Goal: Information Seeking & Learning: Learn about a topic

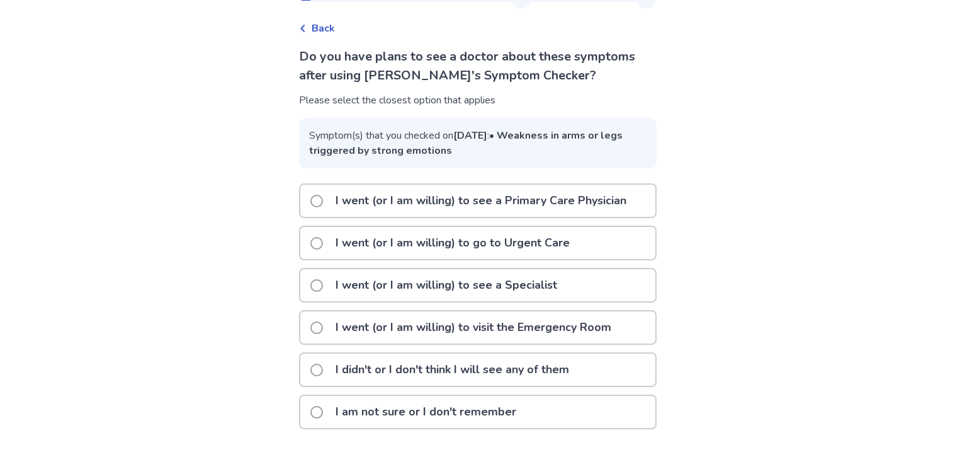
scroll to position [56, 0]
click at [464, 380] on p "I didn't or I don't think I will see any of them" at bounding box center [452, 369] width 249 height 32
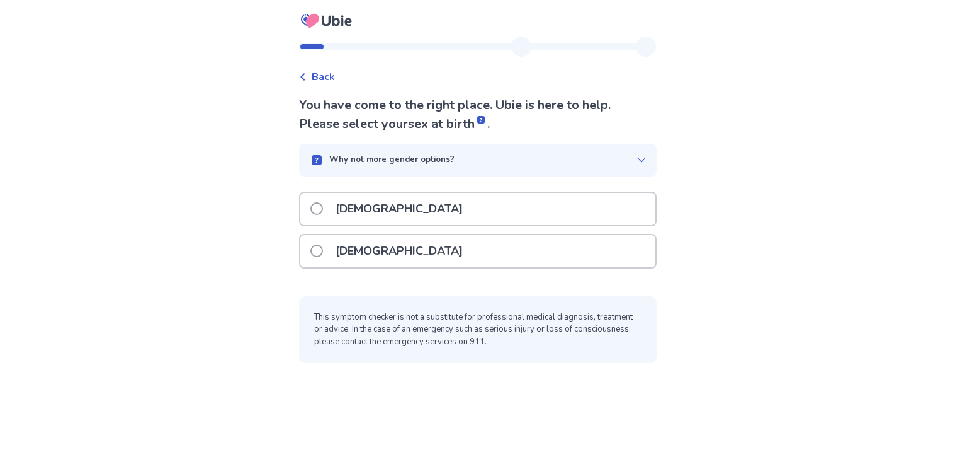
click at [471, 258] on div "[DEMOGRAPHIC_DATA]" at bounding box center [477, 251] width 355 height 32
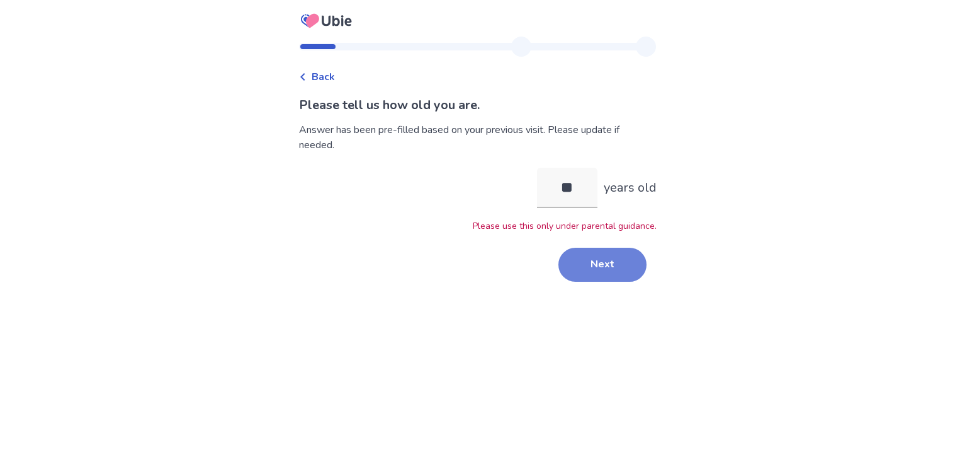
click at [583, 272] on button "Next" at bounding box center [603, 265] width 88 height 34
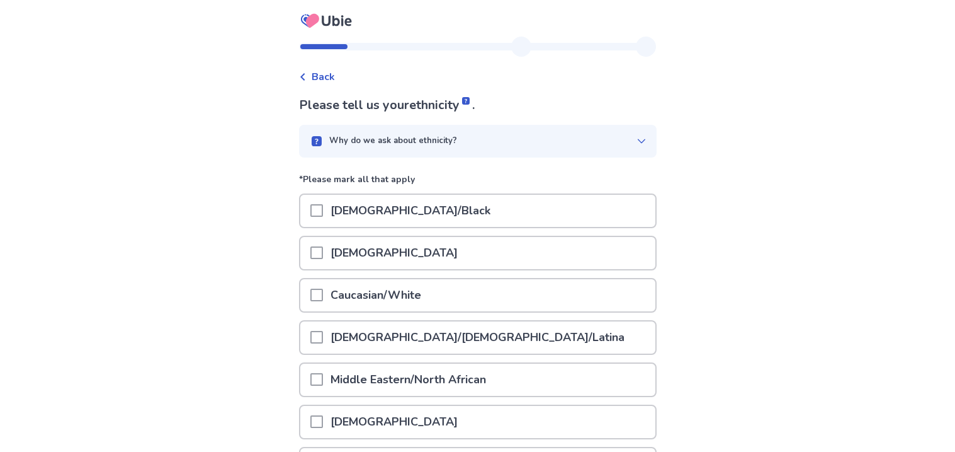
click at [548, 244] on div "[DEMOGRAPHIC_DATA]" at bounding box center [477, 253] width 355 height 32
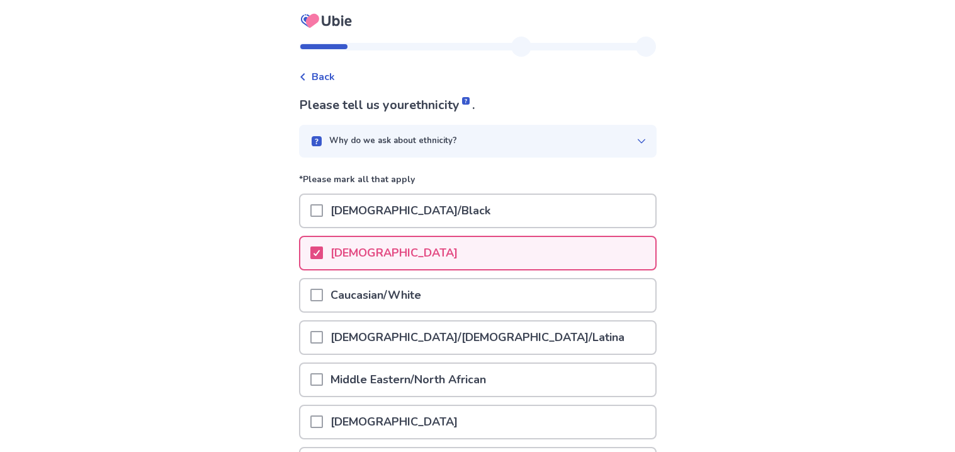
click at [545, 208] on div "[DEMOGRAPHIC_DATA]/Black" at bounding box center [477, 211] width 355 height 32
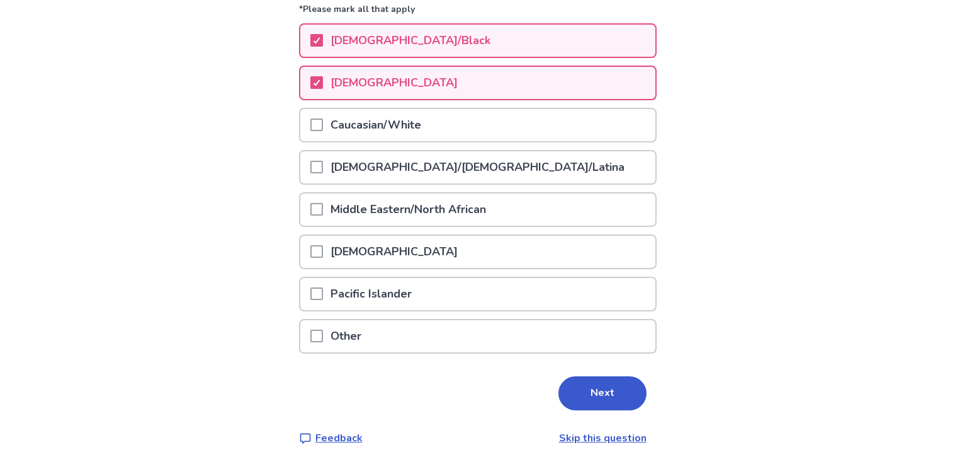
scroll to position [174, 0]
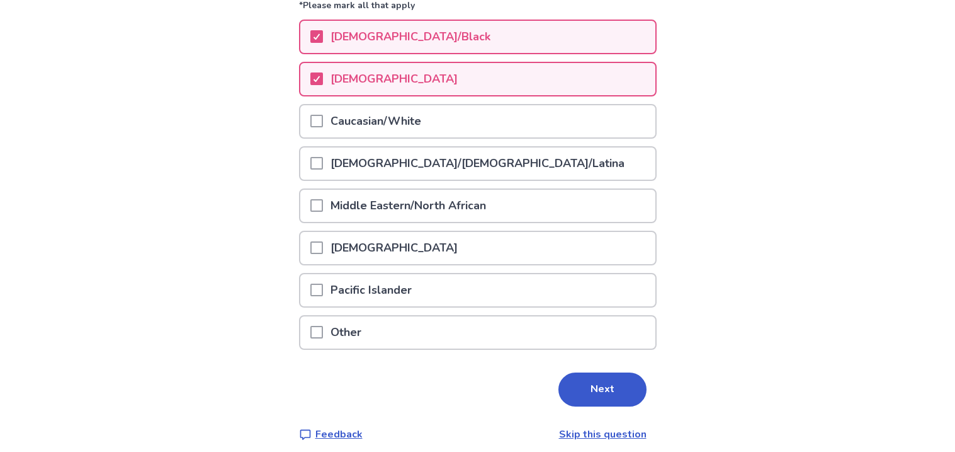
click at [532, 316] on div "Other" at bounding box center [477, 332] width 355 height 32
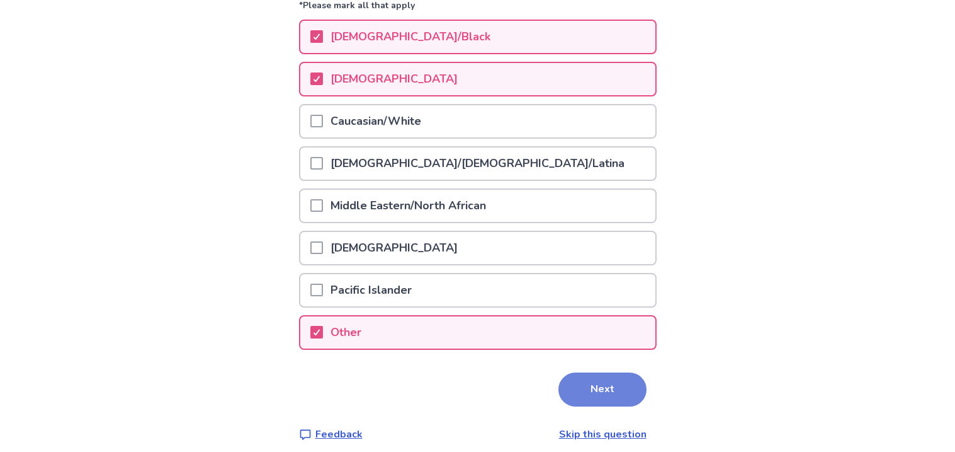
click at [600, 392] on button "Next" at bounding box center [603, 389] width 88 height 34
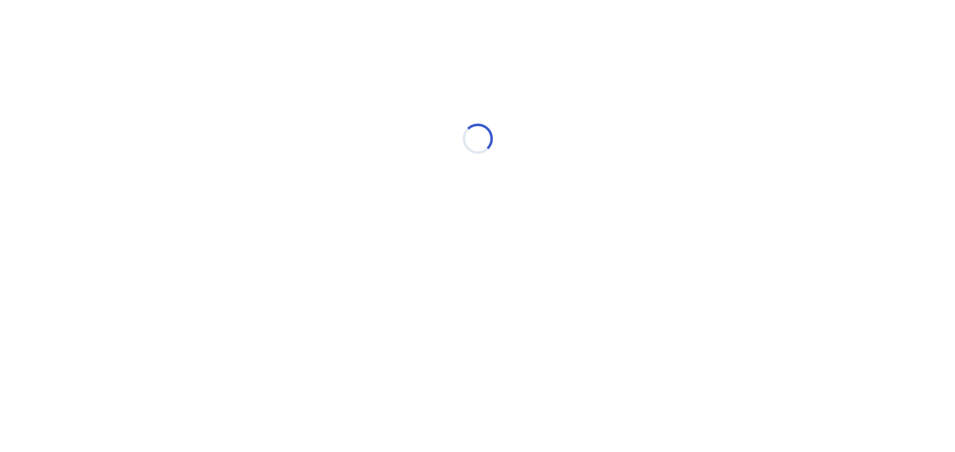
scroll to position [0, 0]
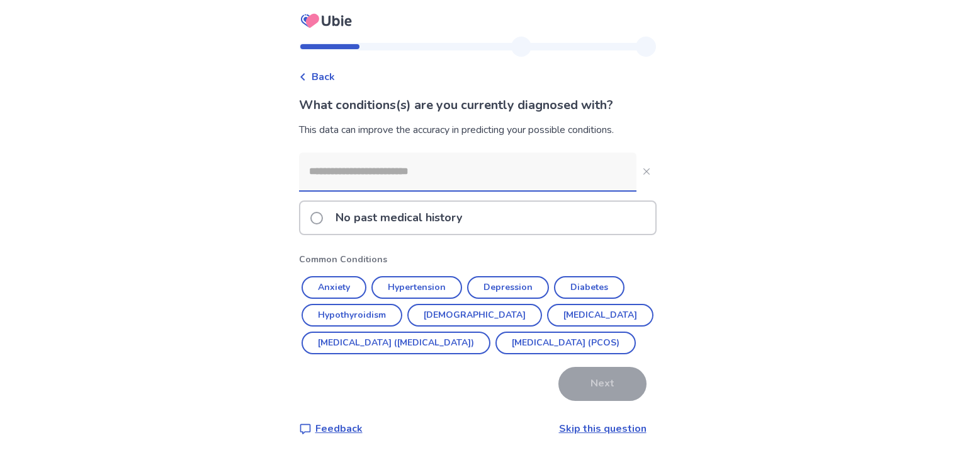
click at [406, 186] on input at bounding box center [468, 171] width 338 height 38
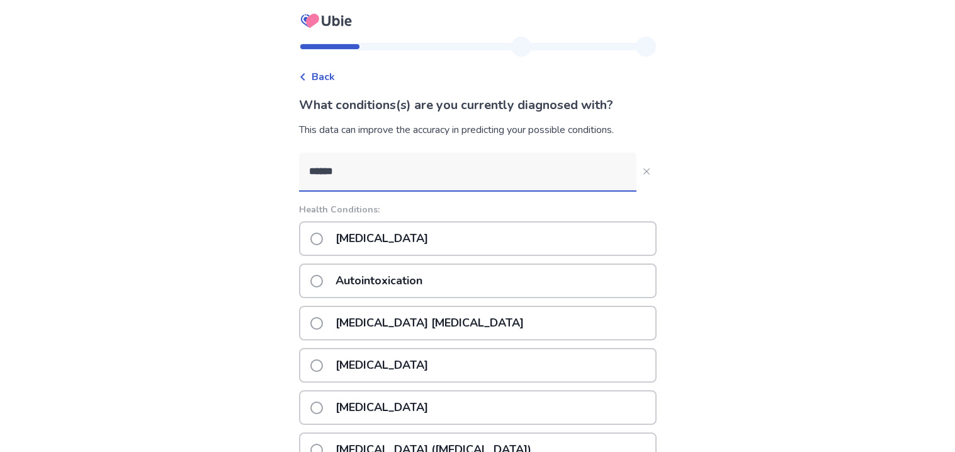
type input "******"
click at [409, 234] on div "[MEDICAL_DATA]" at bounding box center [478, 238] width 358 height 35
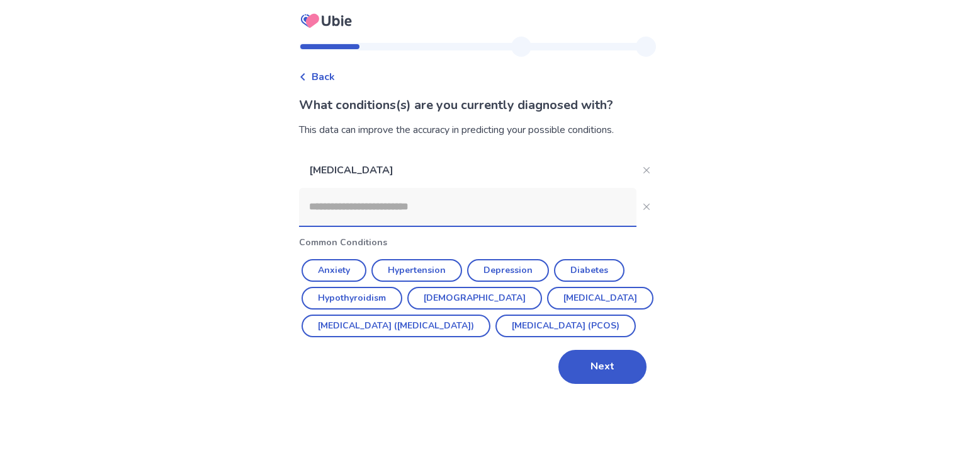
click at [402, 202] on input at bounding box center [468, 207] width 338 height 38
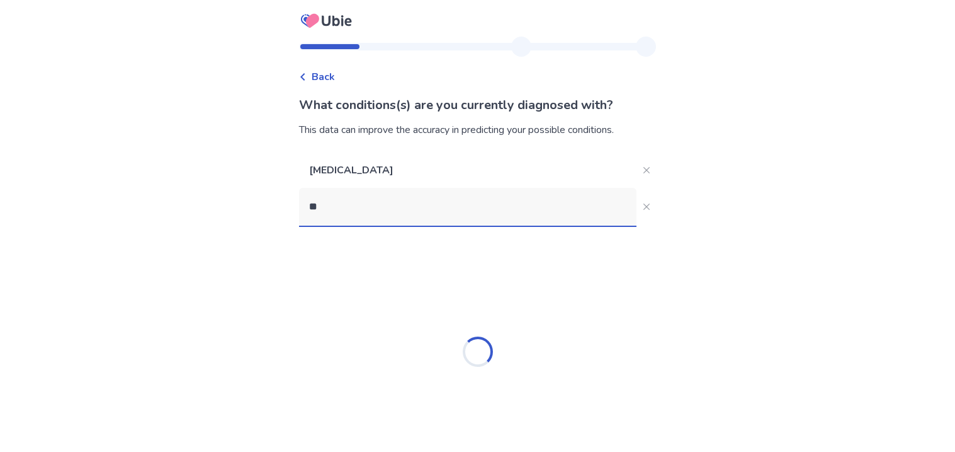
type input "*"
type input "****"
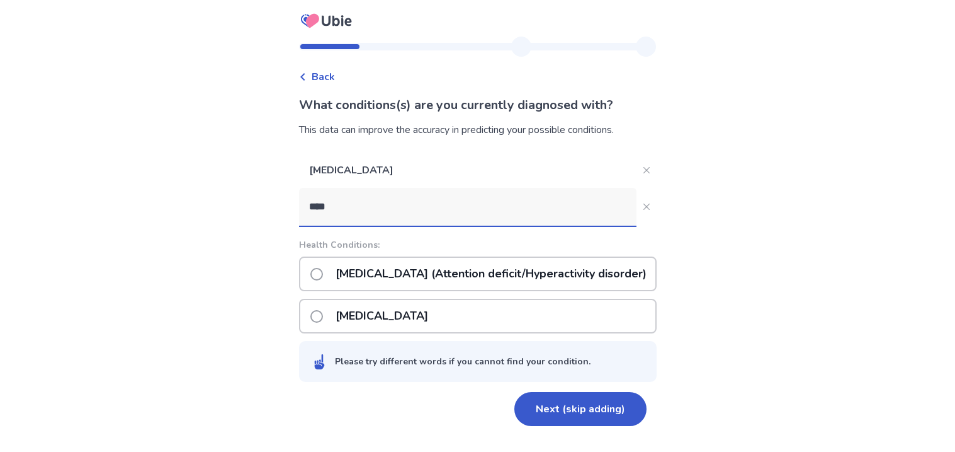
click at [400, 274] on p "[MEDICAL_DATA] (Attention deficit/Hyperactivity disorder)" at bounding box center [491, 274] width 326 height 32
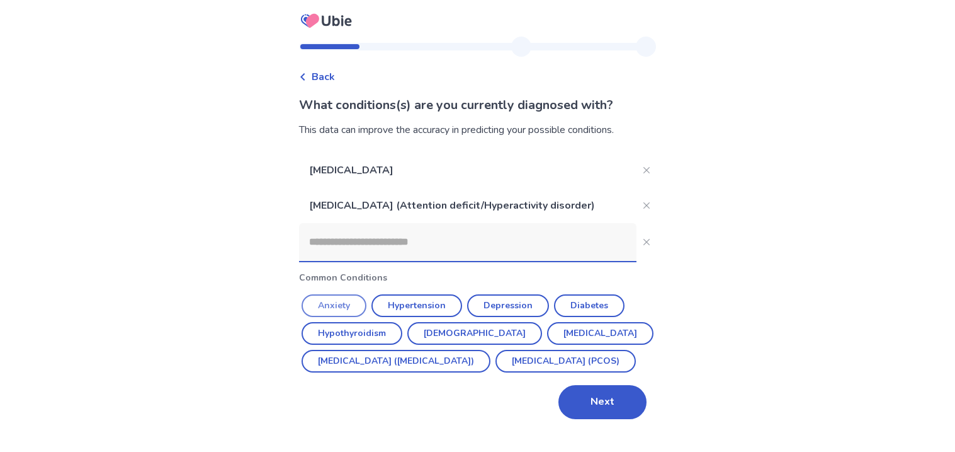
click at [338, 303] on button "Anxiety" at bounding box center [334, 305] width 65 height 23
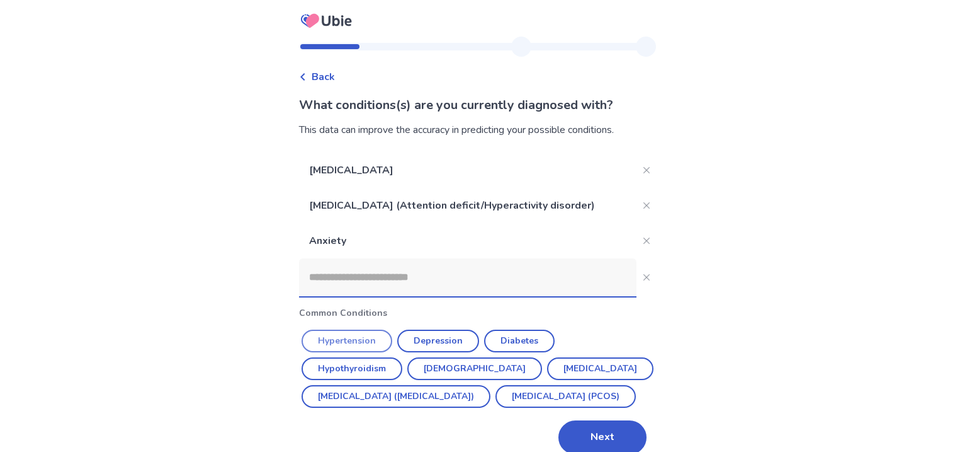
click at [363, 330] on button "Hypertension" at bounding box center [347, 340] width 91 height 23
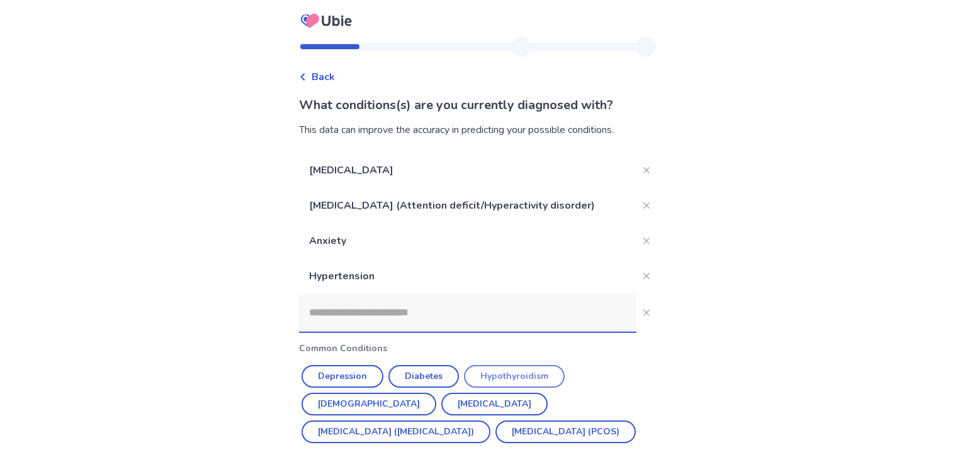
drag, startPoint x: 527, startPoint y: 386, endPoint x: 526, endPoint y: 377, distance: 8.9
click at [526, 377] on button "Hypothyroidism" at bounding box center [514, 376] width 101 height 23
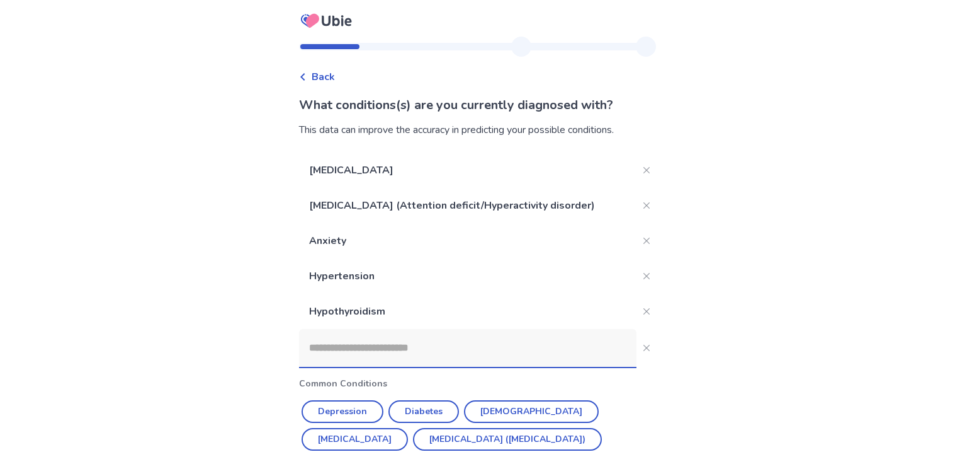
click at [496, 333] on input at bounding box center [468, 348] width 338 height 38
type input "*"
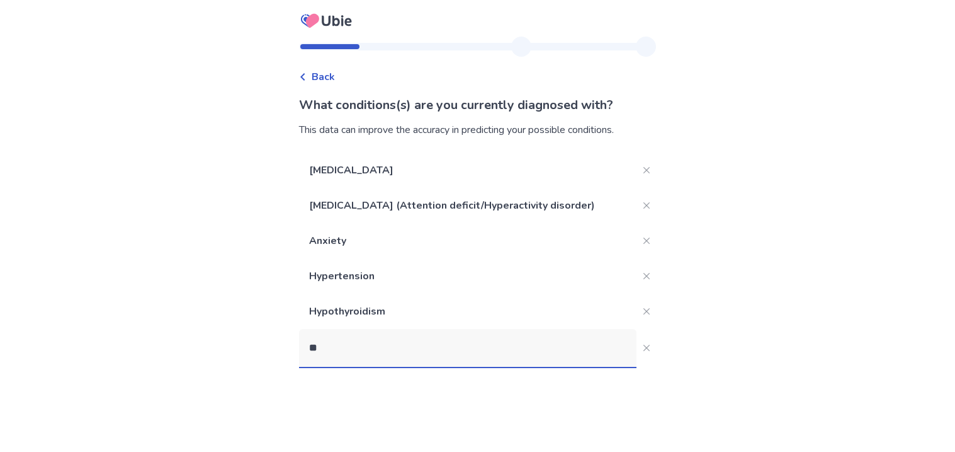
type input "*"
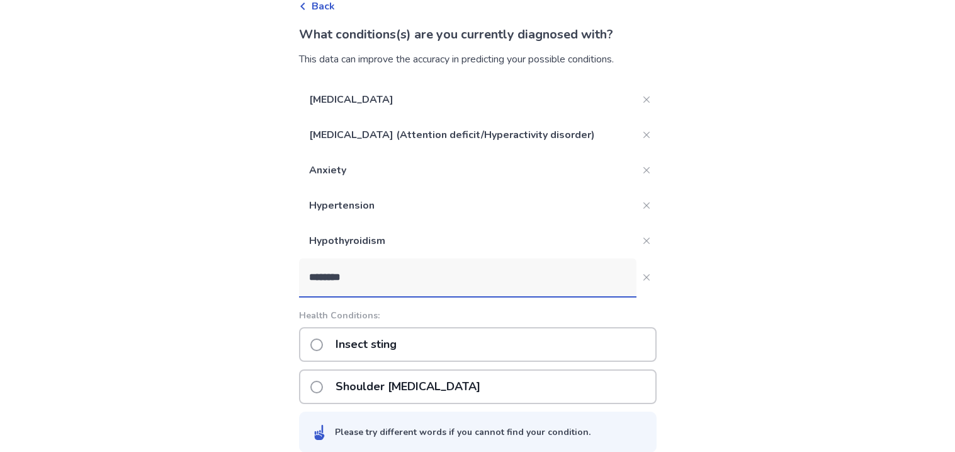
scroll to position [127, 0]
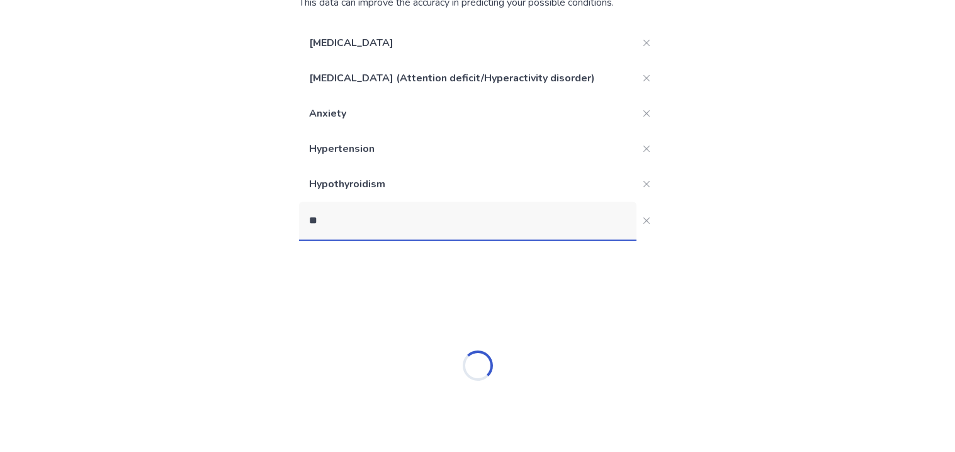
type input "*"
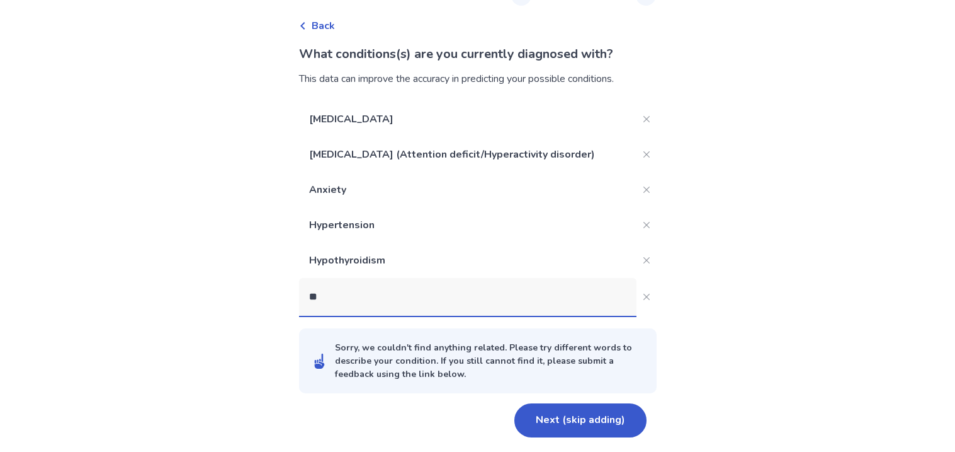
type input "*"
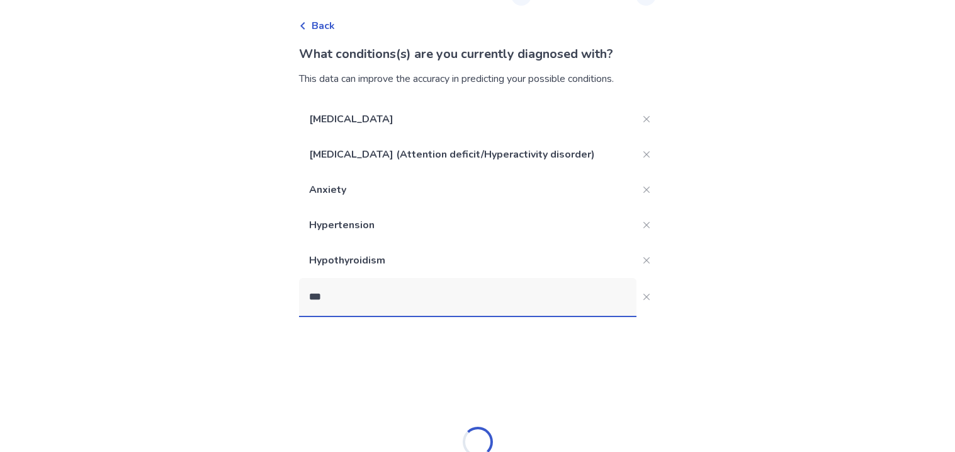
scroll to position [127, 0]
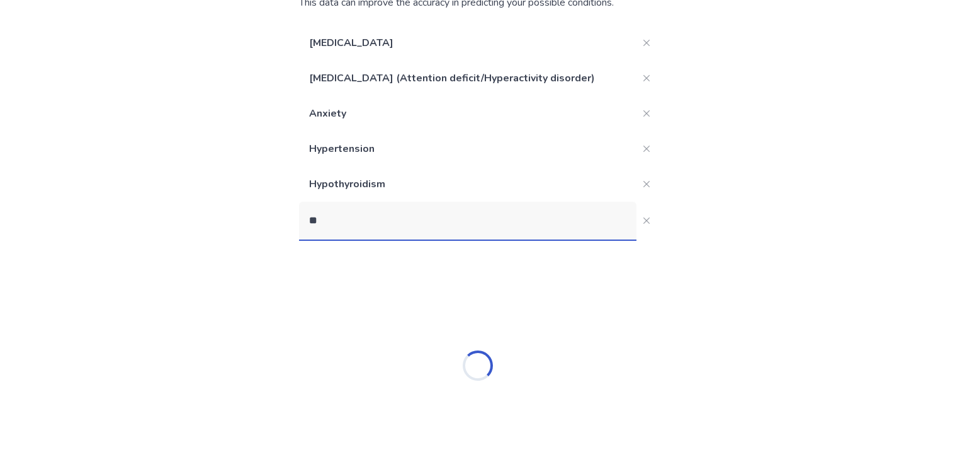
type input "*"
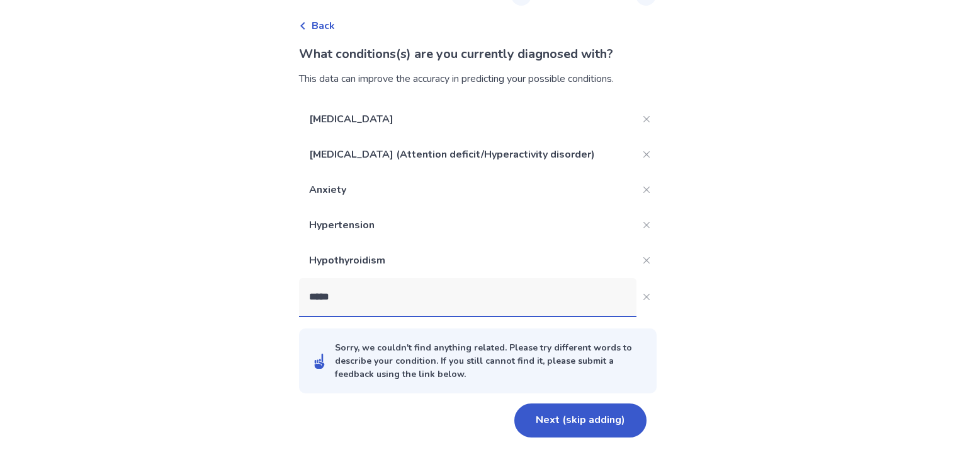
click at [446, 310] on input "*****" at bounding box center [468, 297] width 338 height 38
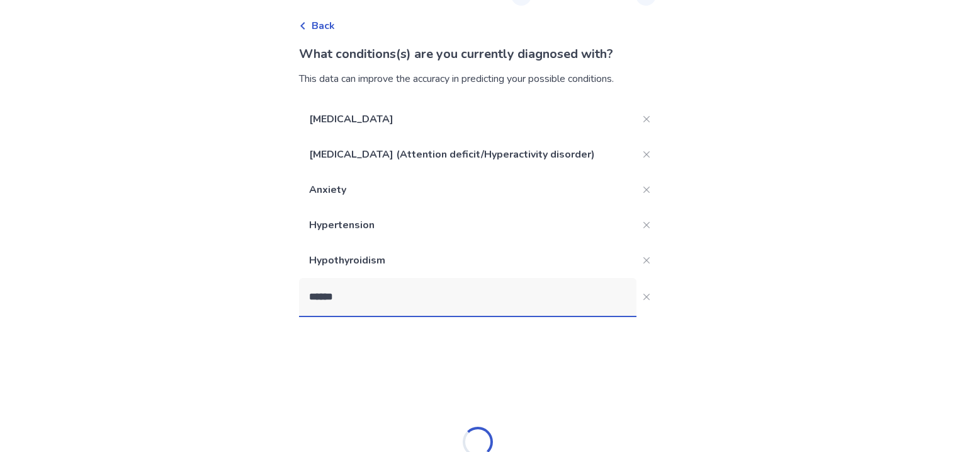
scroll to position [127, 0]
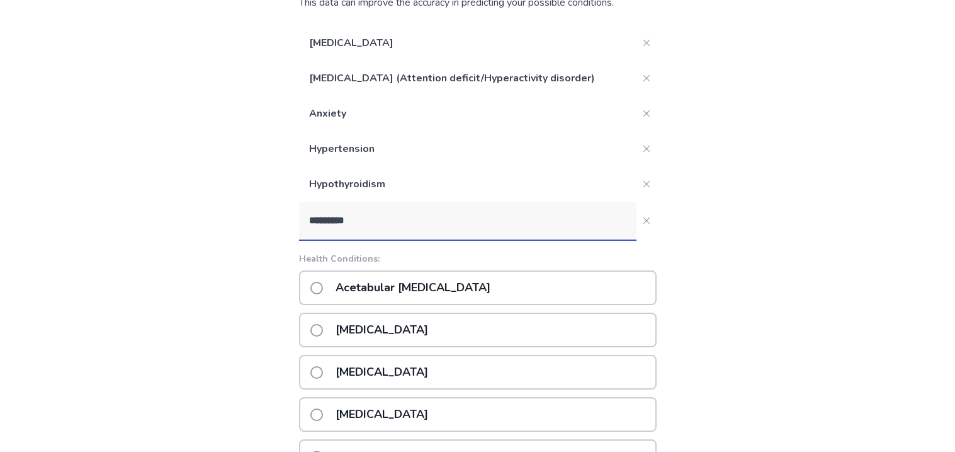
click at [430, 204] on input "*********" at bounding box center [468, 221] width 338 height 38
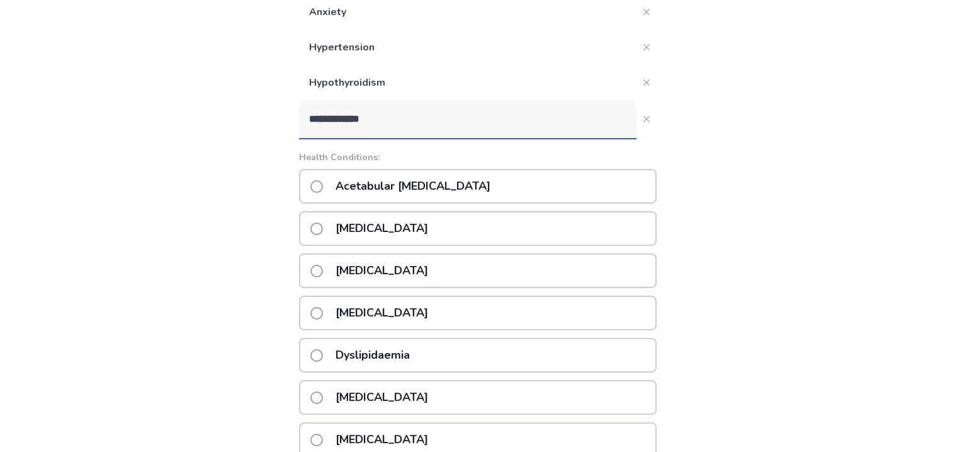
scroll to position [225, 0]
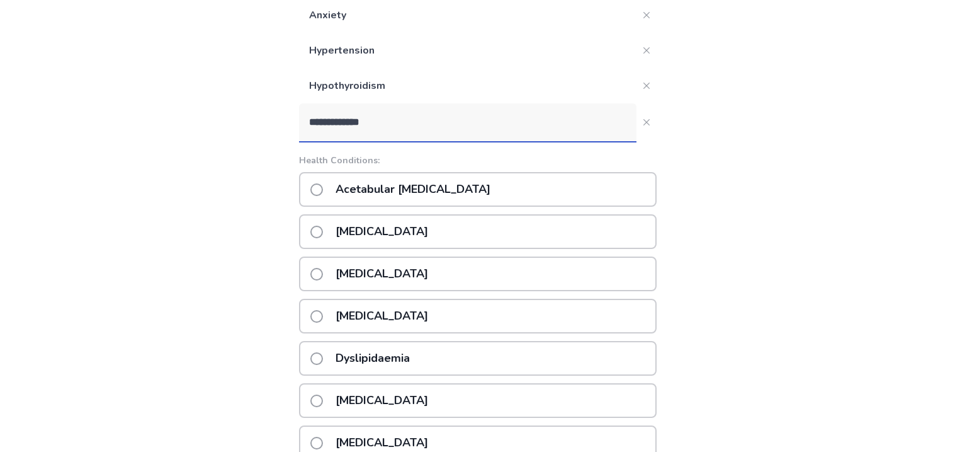
type input "**********"
click at [433, 360] on div "Dyslipidaemia" at bounding box center [478, 358] width 358 height 35
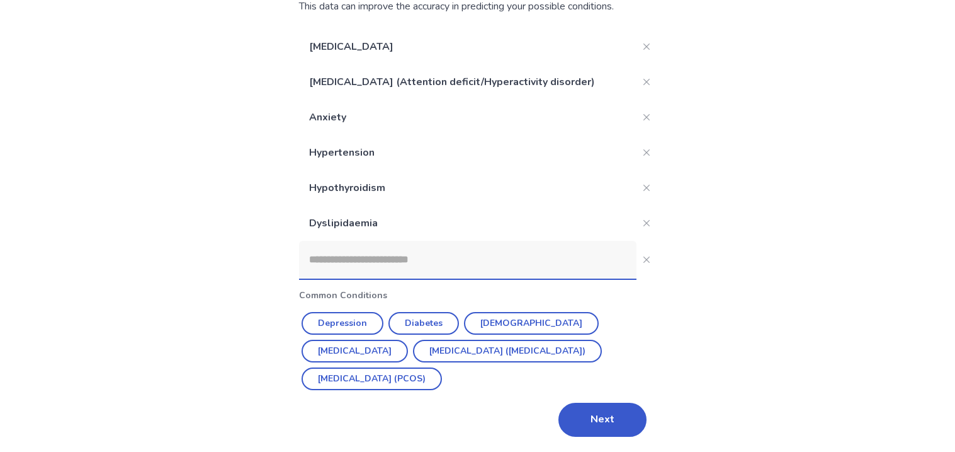
scroll to position [123, 0]
click at [521, 279] on div at bounding box center [468, 260] width 338 height 38
click at [521, 279] on input at bounding box center [468, 260] width 338 height 38
type input "*"
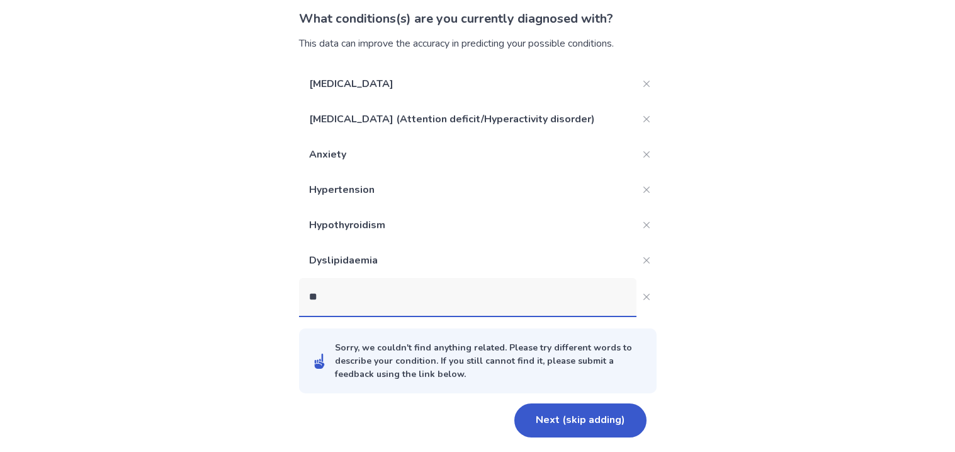
type input "*"
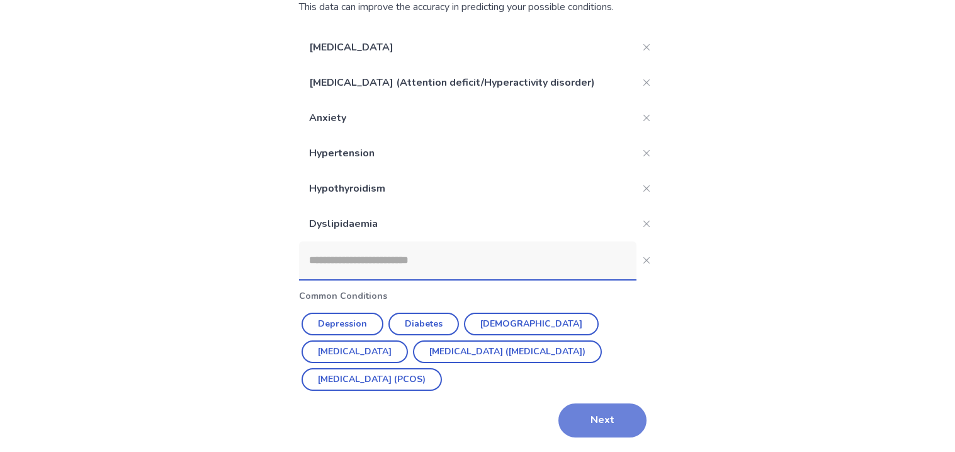
click at [615, 408] on button "Next" at bounding box center [603, 420] width 88 height 34
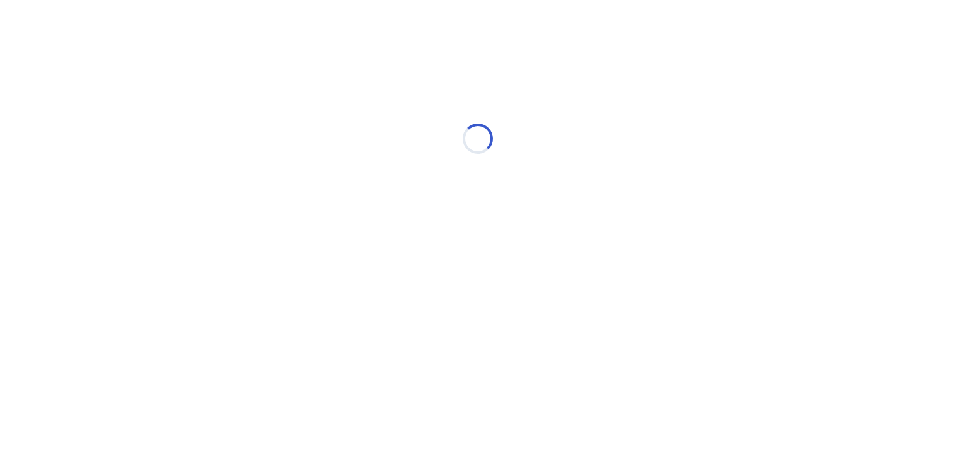
scroll to position [0, 0]
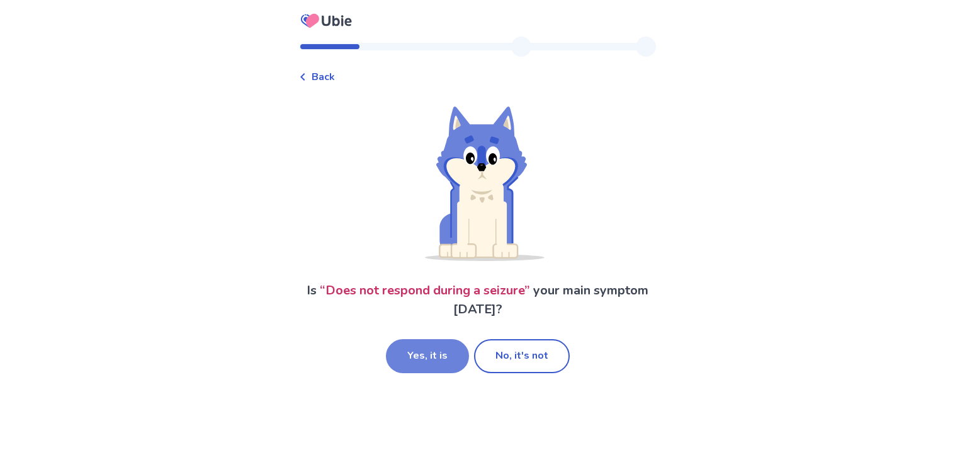
click at [423, 351] on button "Yes, it is" at bounding box center [427, 356] width 83 height 34
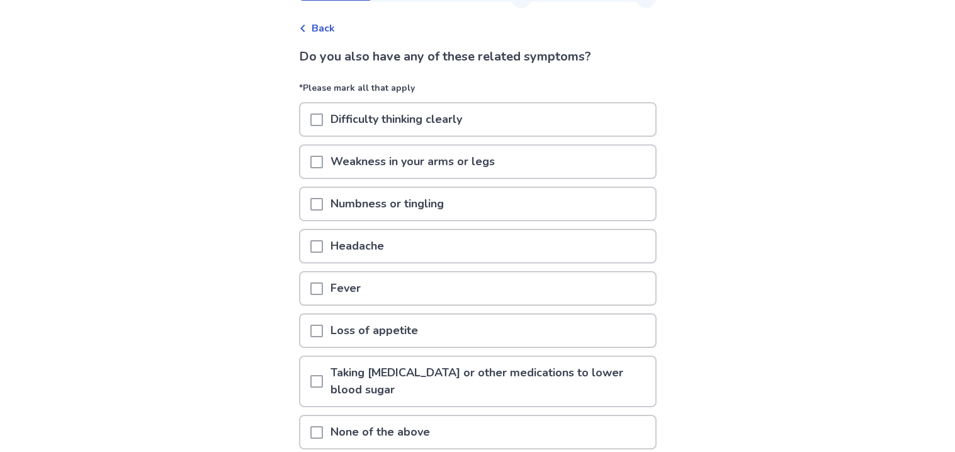
scroll to position [50, 0]
click at [493, 165] on p "Weakness in your arms or legs" at bounding box center [413, 160] width 180 height 32
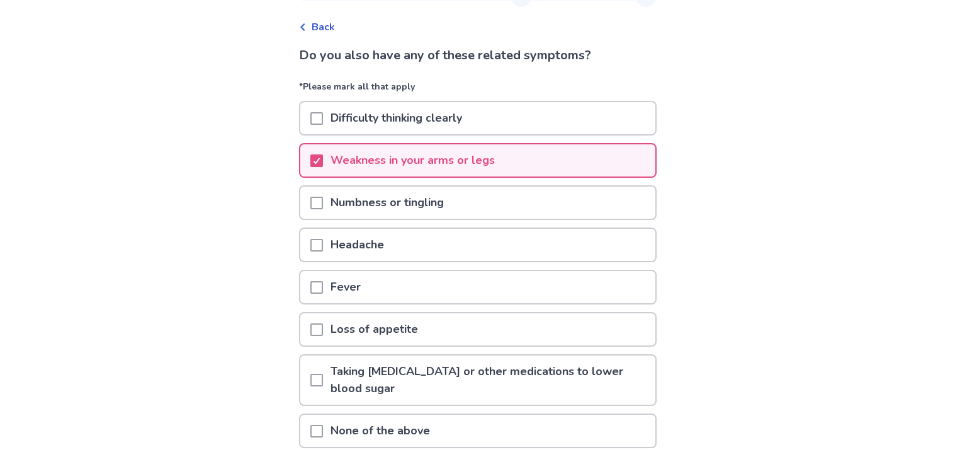
click at [481, 199] on div "Numbness or tingling" at bounding box center [477, 202] width 355 height 32
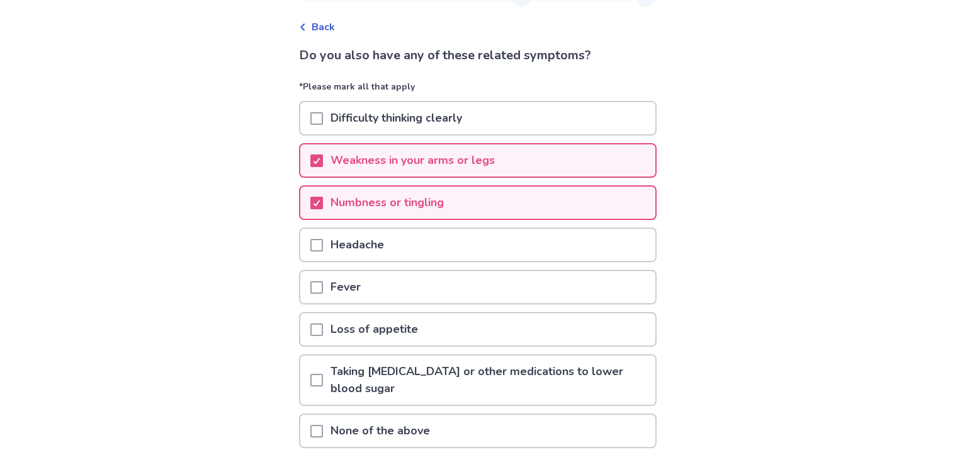
click at [477, 229] on div "Headache" at bounding box center [477, 245] width 355 height 32
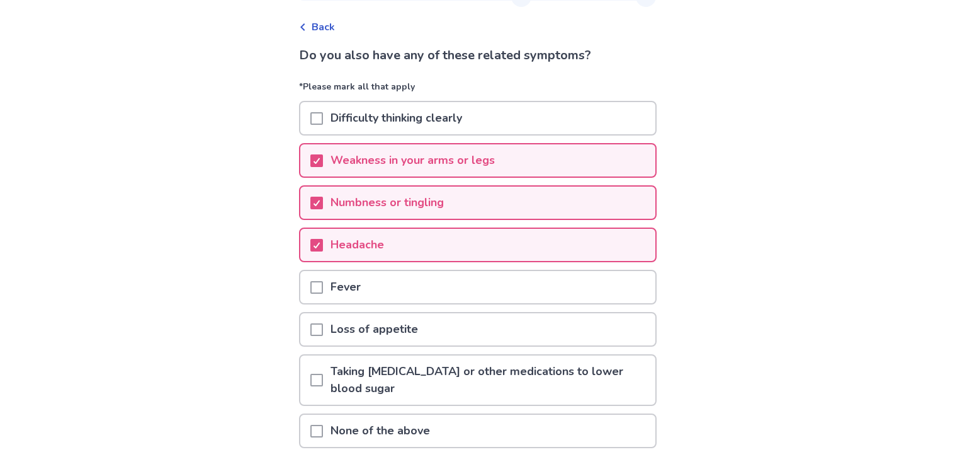
click at [471, 321] on div "Loss of appetite" at bounding box center [477, 329] width 355 height 32
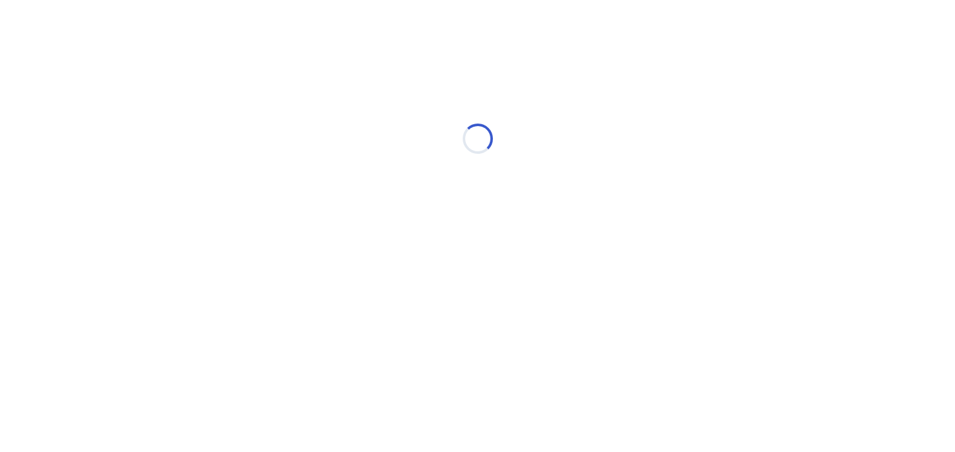
scroll to position [0, 0]
select select "*"
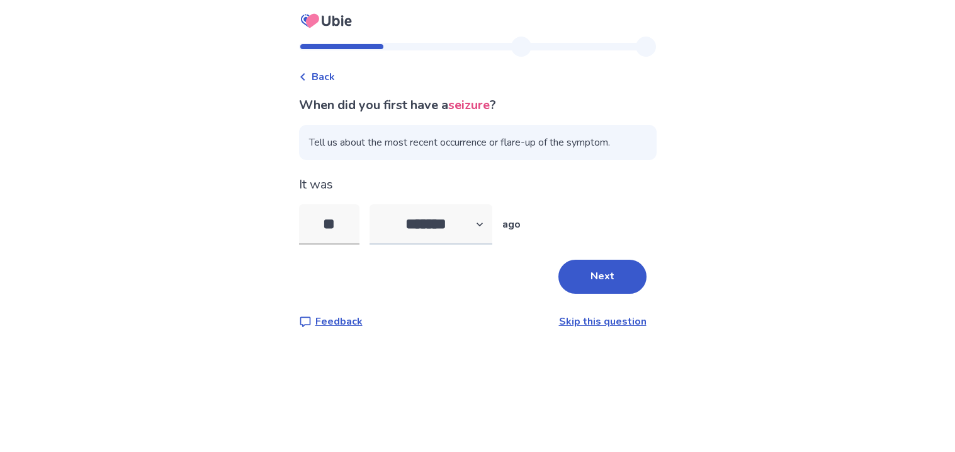
type input "**"
click at [445, 216] on select "******* ****** ******* ******** *******" at bounding box center [431, 224] width 123 height 40
select select "*"
click at [377, 204] on select "******* ****** ******* ******** *******" at bounding box center [431, 224] width 123 height 40
click at [605, 285] on button "Next" at bounding box center [603, 277] width 88 height 34
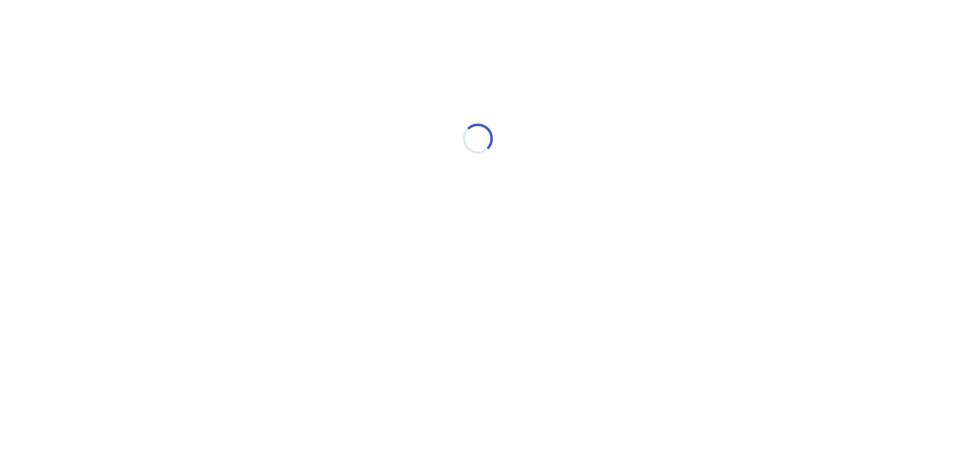
select select "*"
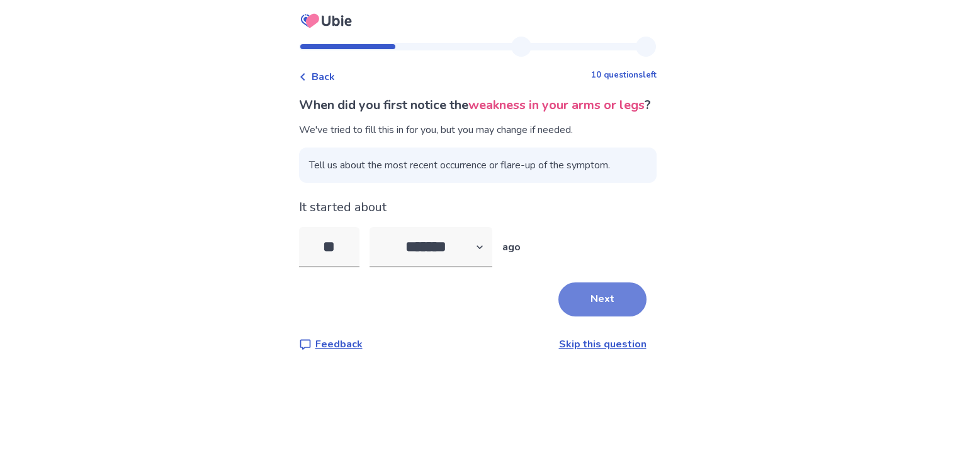
click at [598, 315] on button "Next" at bounding box center [603, 299] width 88 height 34
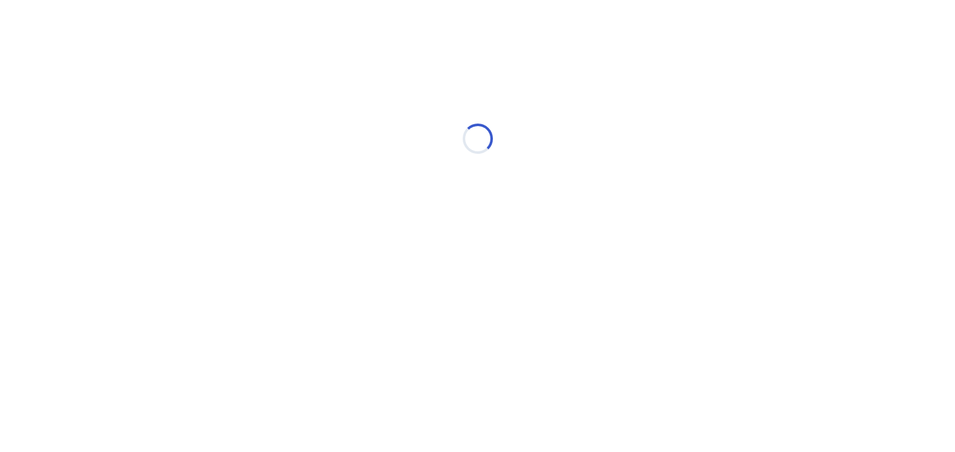
select select "*"
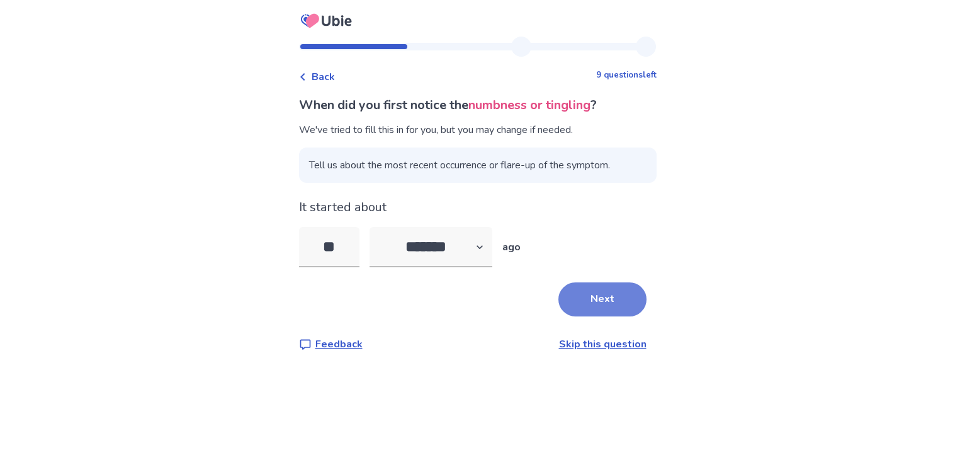
click at [588, 308] on button "Next" at bounding box center [603, 299] width 88 height 34
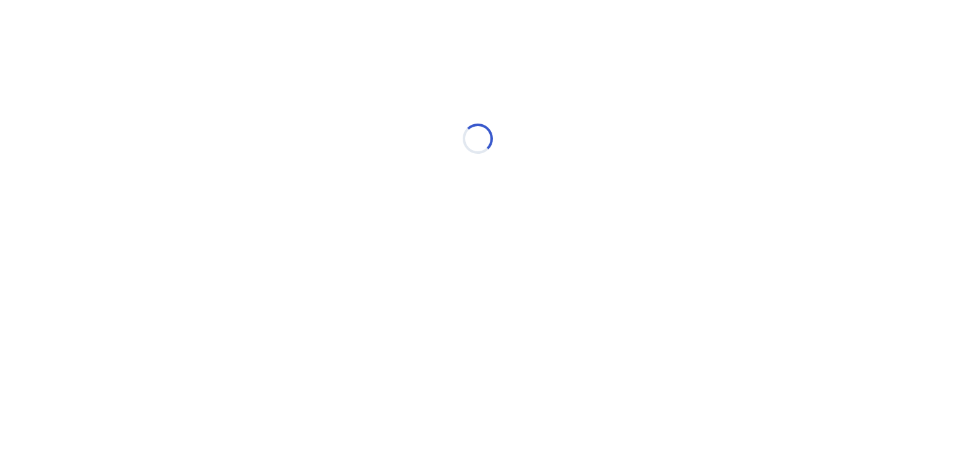
select select "*"
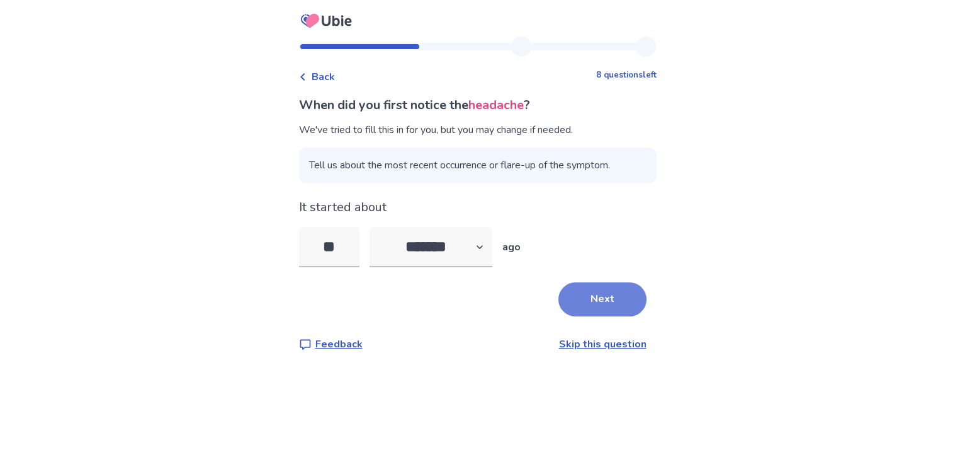
click at [582, 300] on button "Next" at bounding box center [603, 299] width 88 height 34
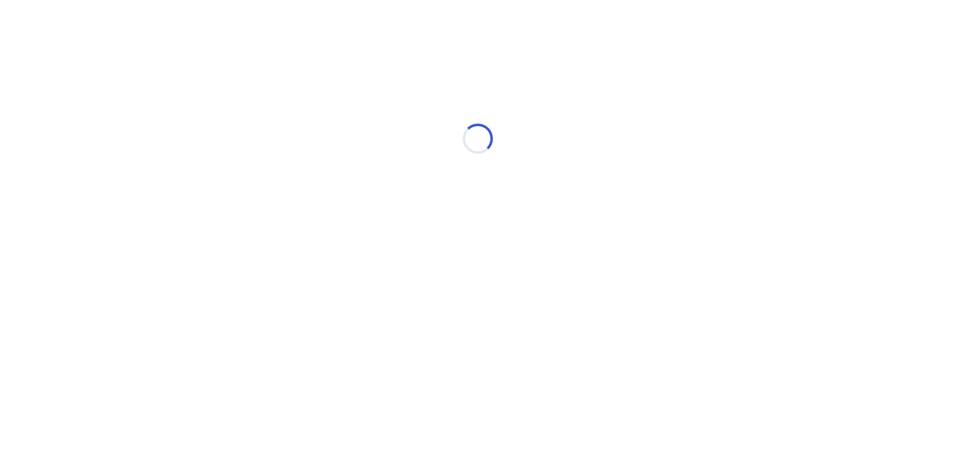
select select "*"
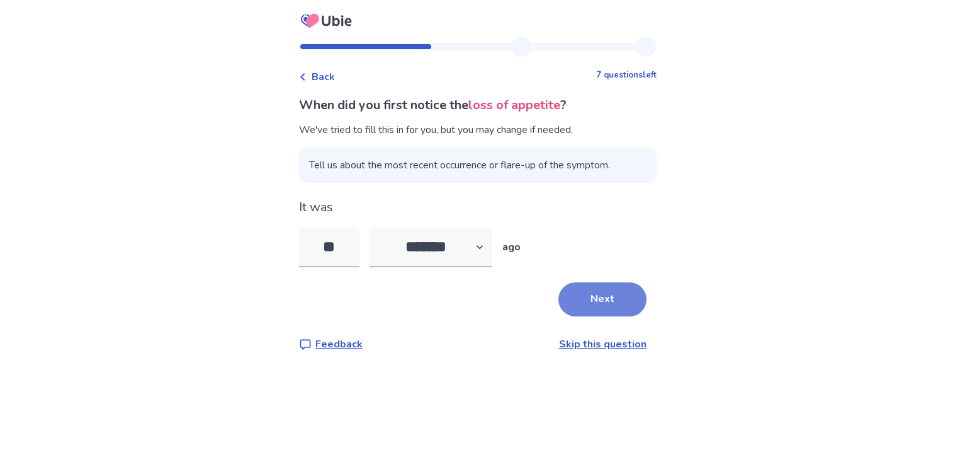
click at [622, 308] on button "Next" at bounding box center [603, 299] width 88 height 34
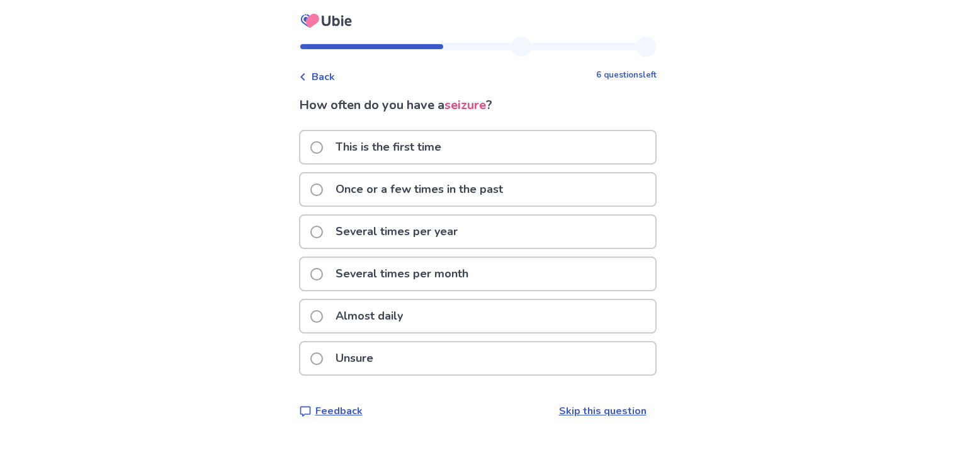
drag, startPoint x: 548, startPoint y: 273, endPoint x: 543, endPoint y: 256, distance: 17.1
click at [543, 258] on div "Several times per month" at bounding box center [477, 274] width 355 height 32
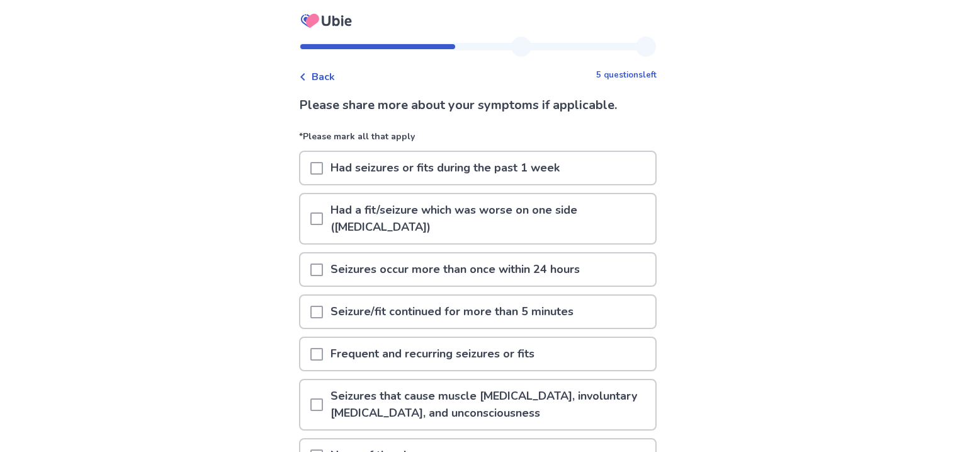
click at [335, 81] on span "Back" at bounding box center [323, 76] width 23 height 15
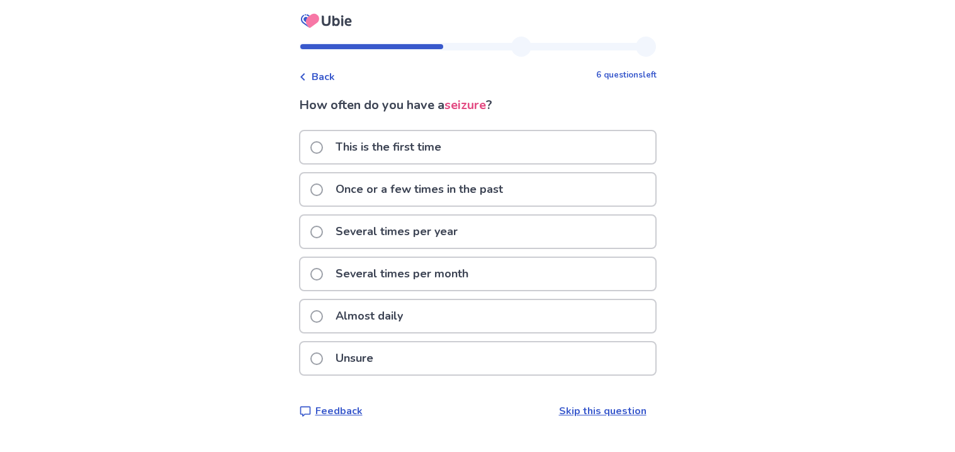
click at [377, 309] on p "Almost daily" at bounding box center [369, 316] width 83 height 32
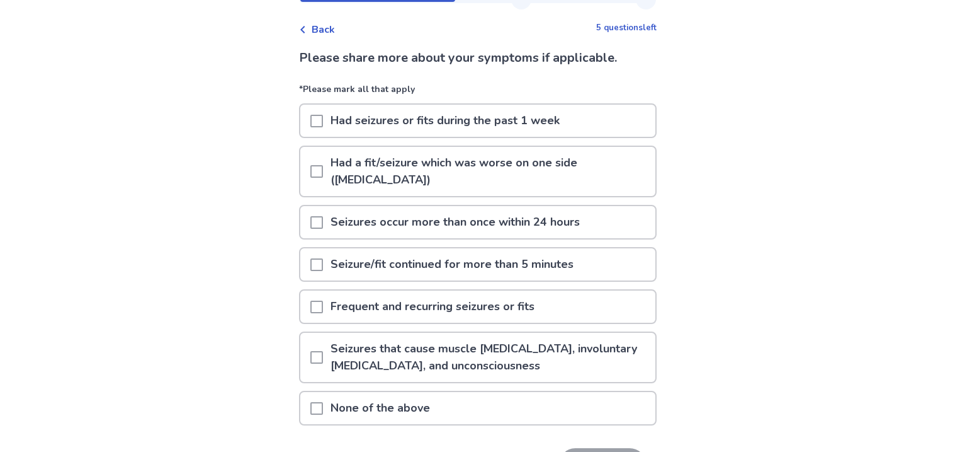
scroll to position [50, 0]
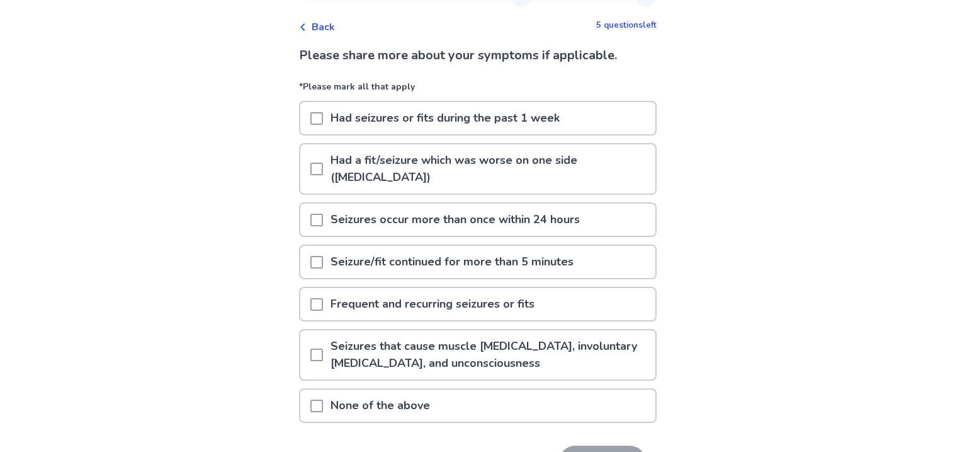
click at [602, 127] on div "Had seizures or fits during the past 1 week" at bounding box center [477, 118] width 355 height 32
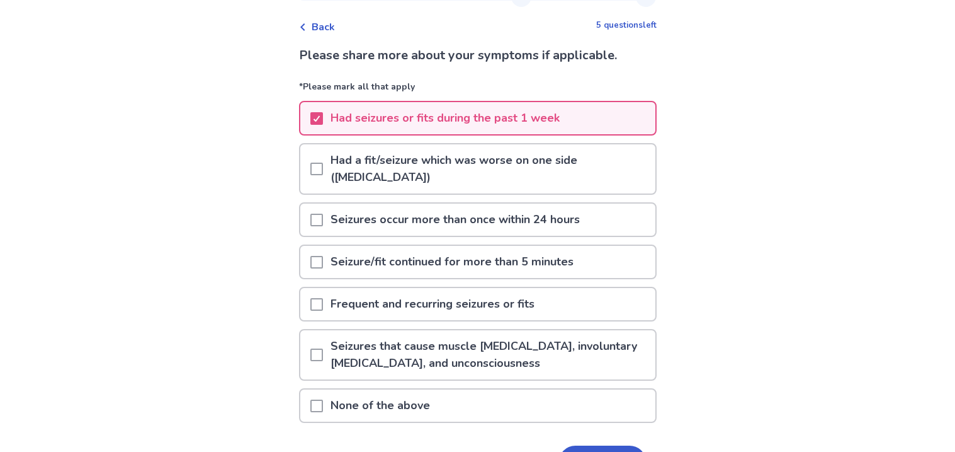
click at [529, 166] on p "Had a fit/seizure which was worse on one side ([MEDICAL_DATA])" at bounding box center [489, 168] width 333 height 49
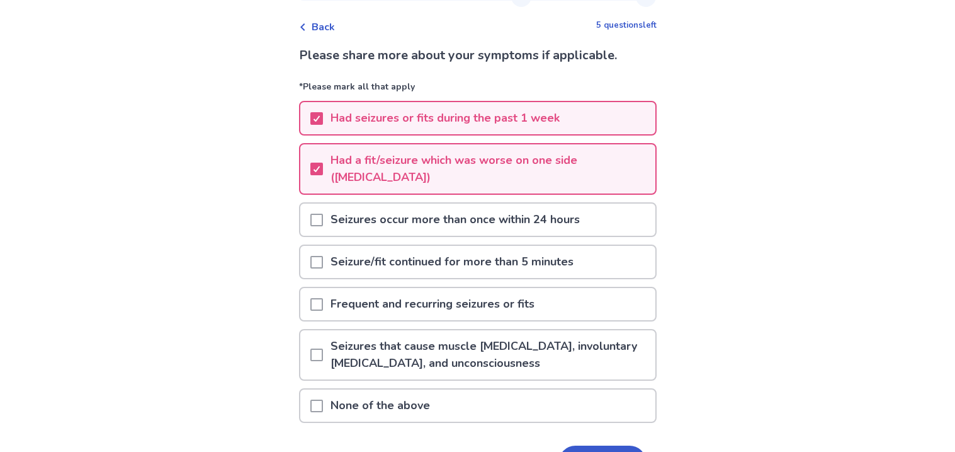
click at [534, 230] on p "Seizures occur more than once within 24 hours" at bounding box center [455, 219] width 265 height 32
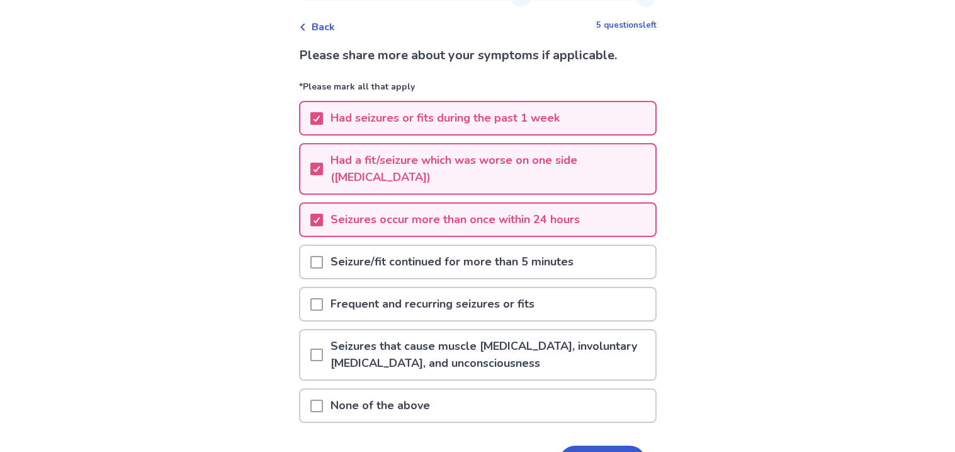
click at [534, 255] on p "Seizure/fit continued for more than 5 minutes" at bounding box center [452, 262] width 258 height 32
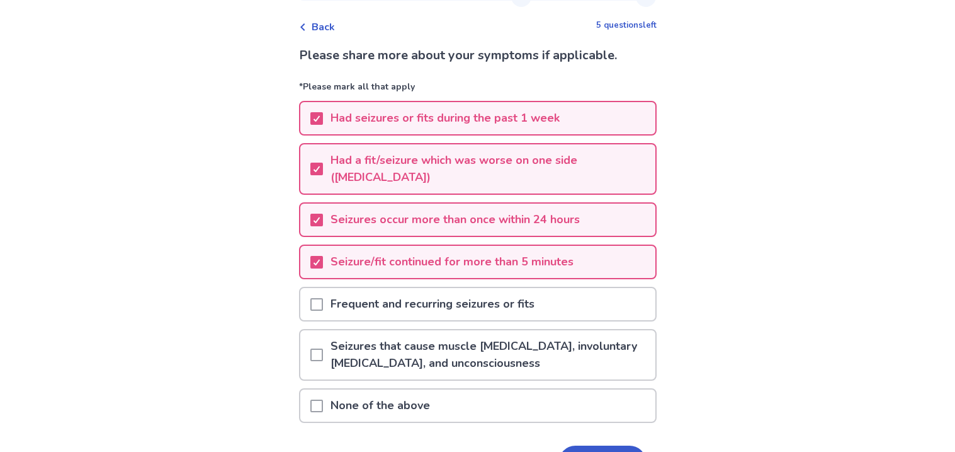
click at [538, 297] on p "Frequent and recurring seizures or fits" at bounding box center [432, 304] width 219 height 32
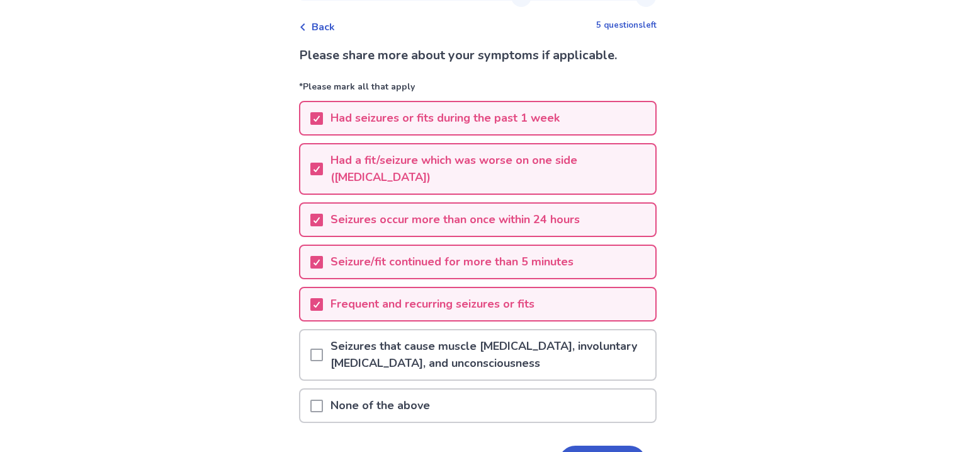
click at [547, 348] on p "Seizures that cause muscle [MEDICAL_DATA], involuntary [MEDICAL_DATA], and unco…" at bounding box center [489, 354] width 333 height 49
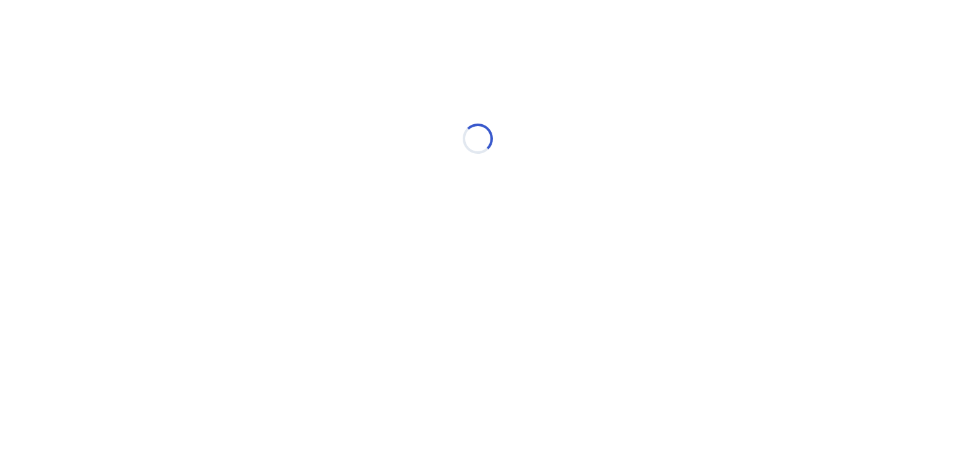
scroll to position [0, 0]
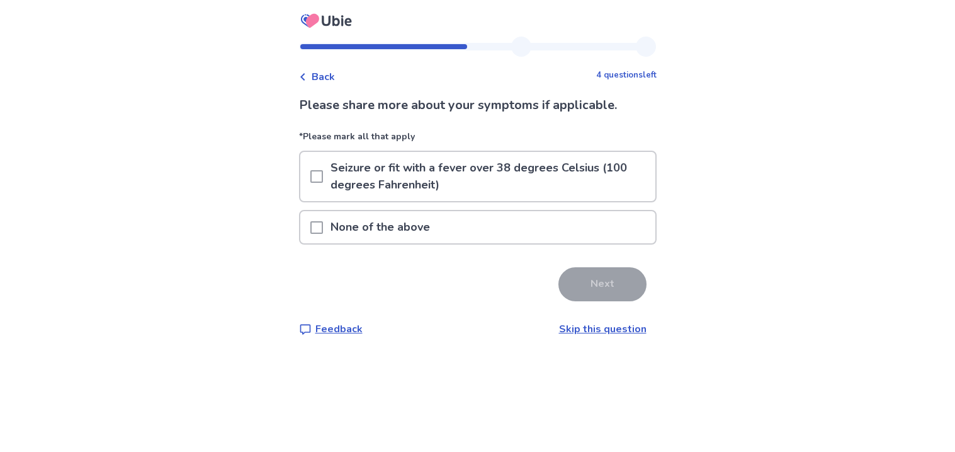
click at [572, 221] on div "None of the above" at bounding box center [477, 227] width 355 height 32
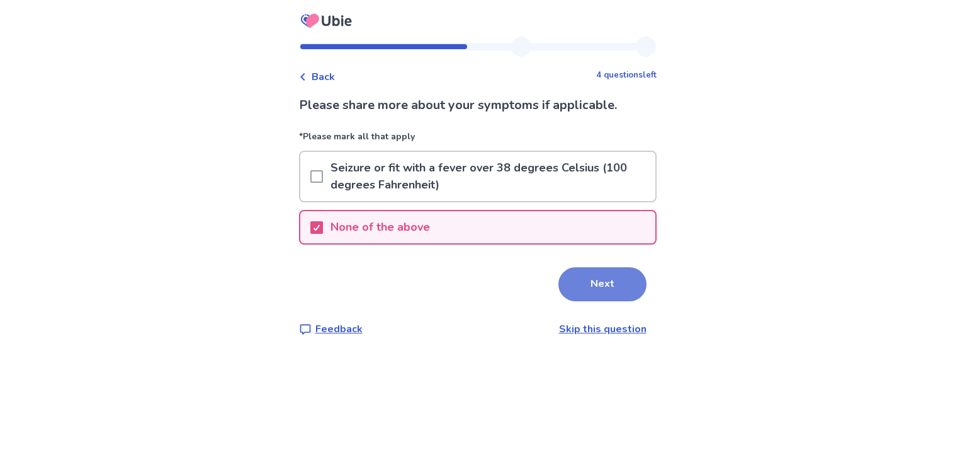
click at [603, 295] on button "Next" at bounding box center [603, 284] width 88 height 34
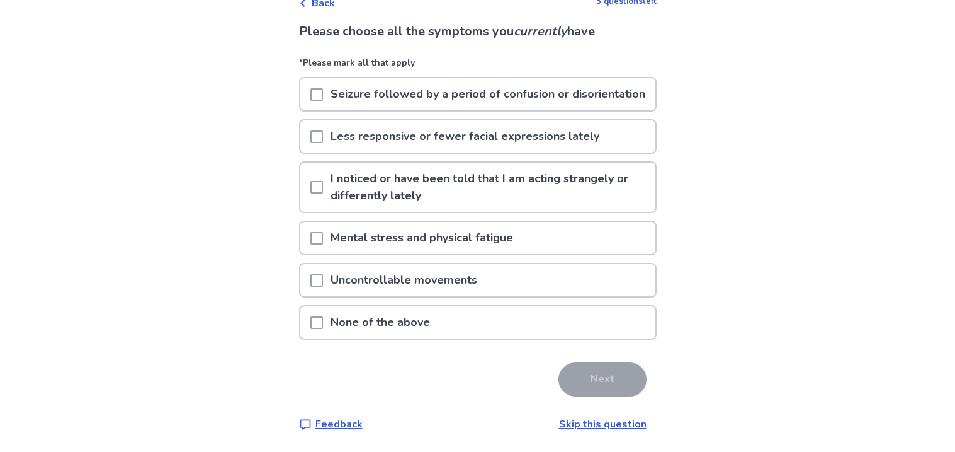
scroll to position [83, 0]
click at [556, 150] on p "Less responsive or fewer facial expressions lately" at bounding box center [465, 136] width 284 height 32
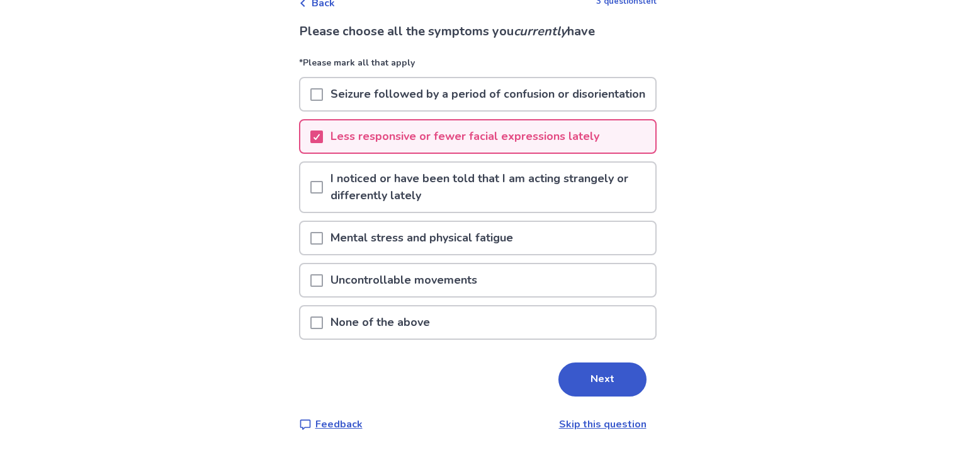
click at [556, 192] on p "I noticed or have been told that I am acting strangely or differently lately" at bounding box center [489, 187] width 333 height 49
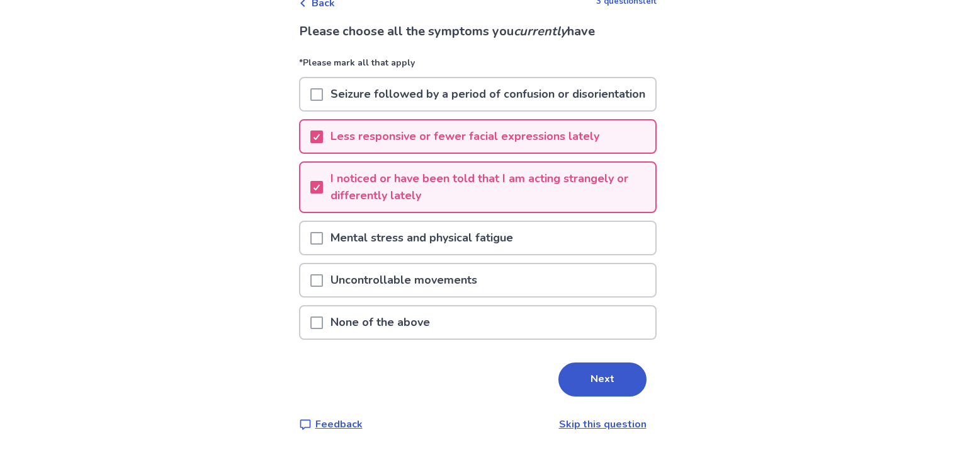
click at [558, 236] on div "Mental stress and physical fatigue" at bounding box center [477, 238] width 355 height 32
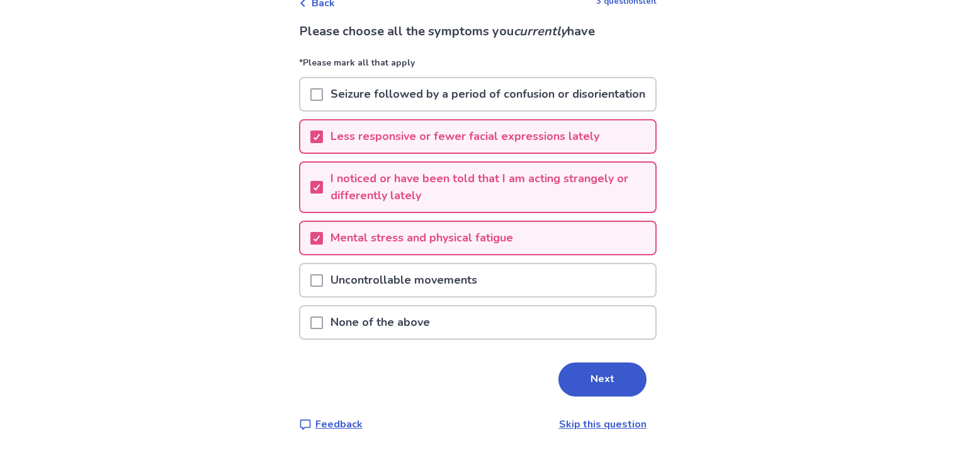
click at [549, 280] on div "Uncontrollable movements" at bounding box center [477, 280] width 355 height 32
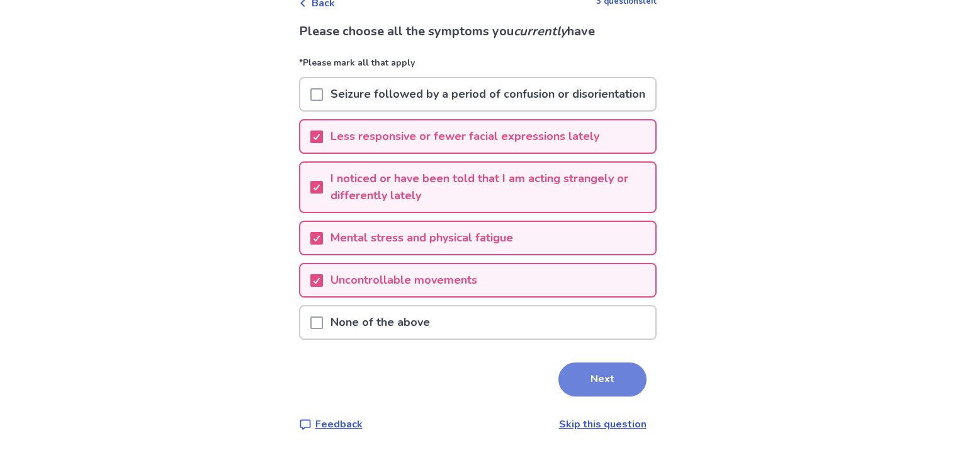
click at [579, 395] on button "Next" at bounding box center [603, 379] width 88 height 34
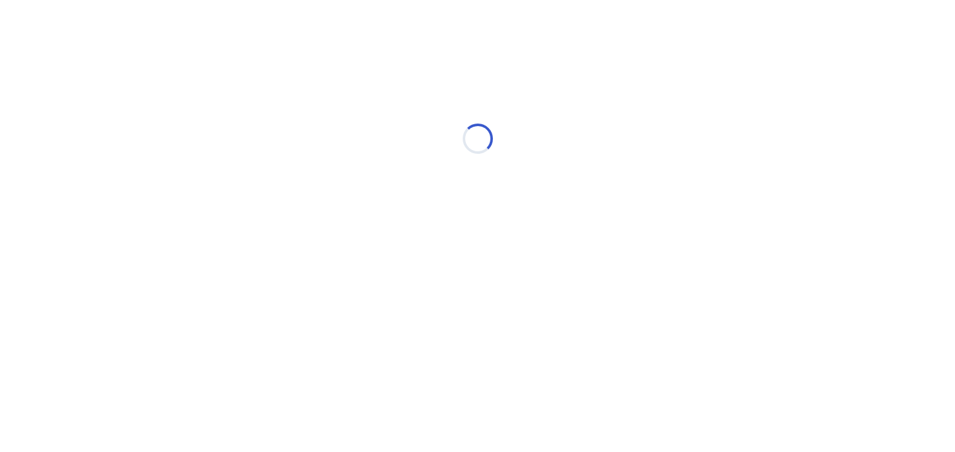
scroll to position [0, 0]
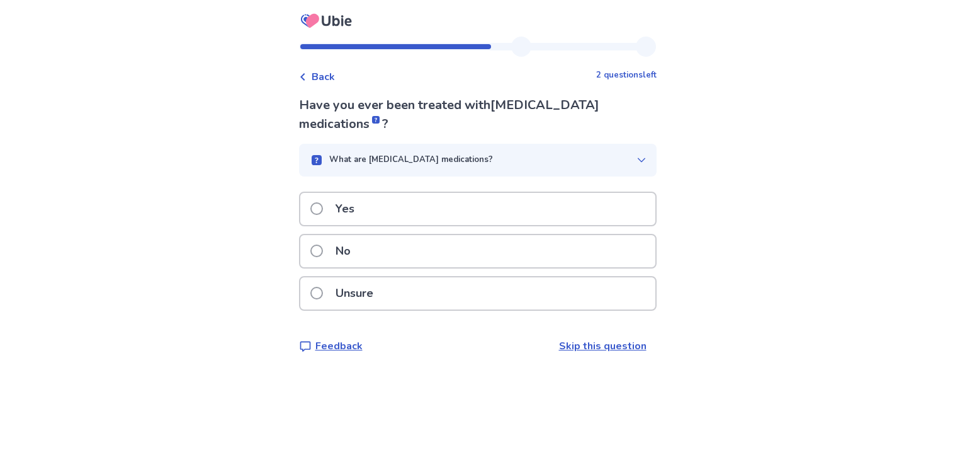
click at [507, 258] on div "No" at bounding box center [477, 251] width 355 height 32
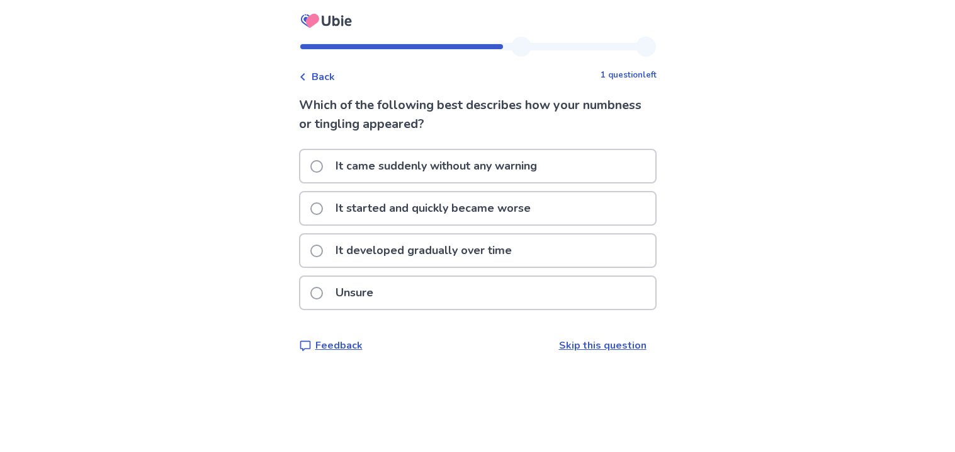
click at [571, 177] on div "It came suddenly without any warning" at bounding box center [477, 166] width 355 height 32
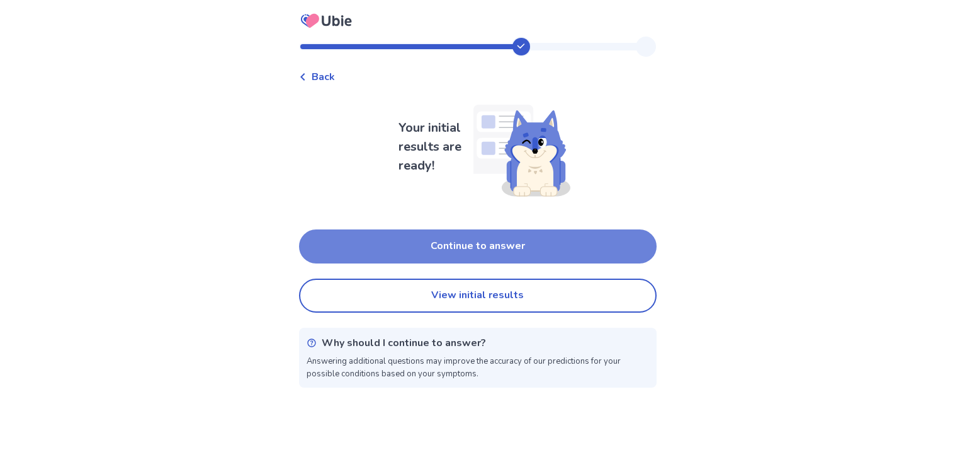
click at [613, 246] on button "Continue to answer" at bounding box center [478, 246] width 358 height 34
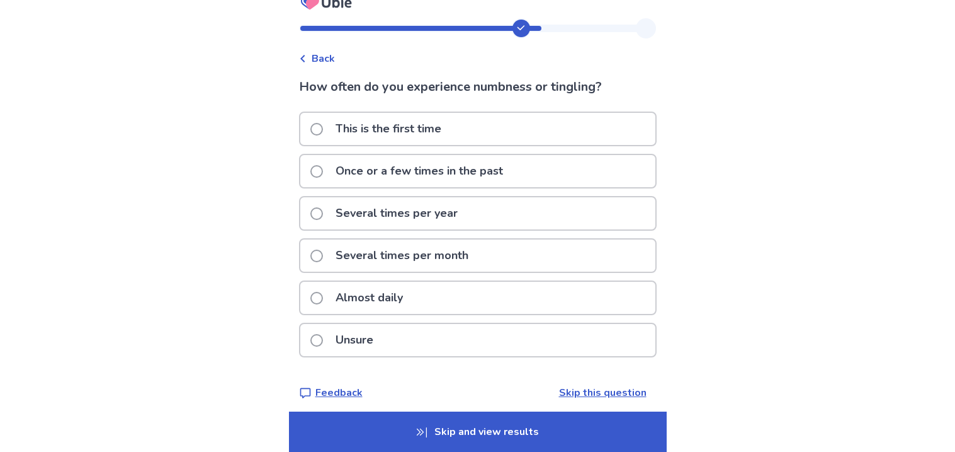
scroll to position [20, 0]
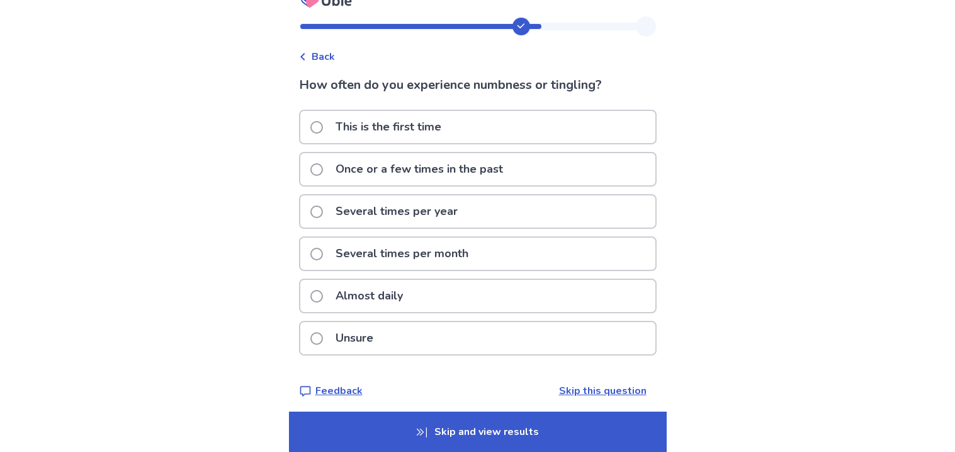
click at [455, 286] on div "Almost daily" at bounding box center [477, 296] width 355 height 32
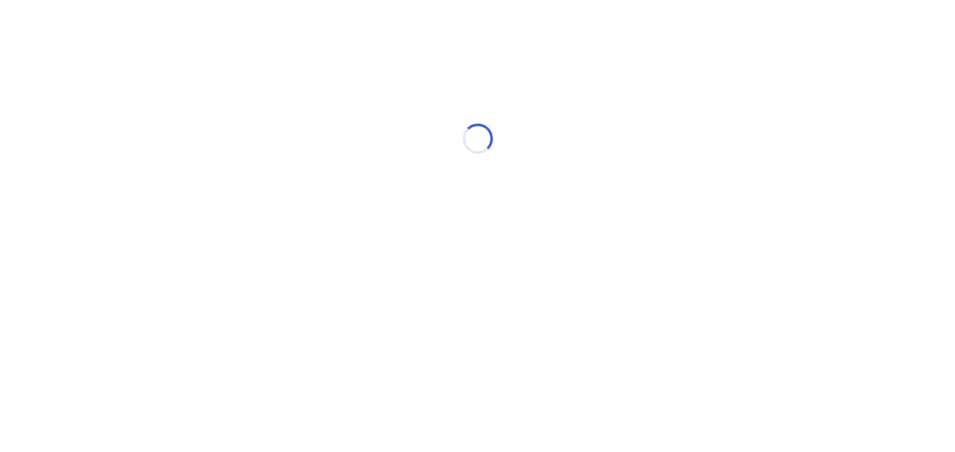
scroll to position [0, 0]
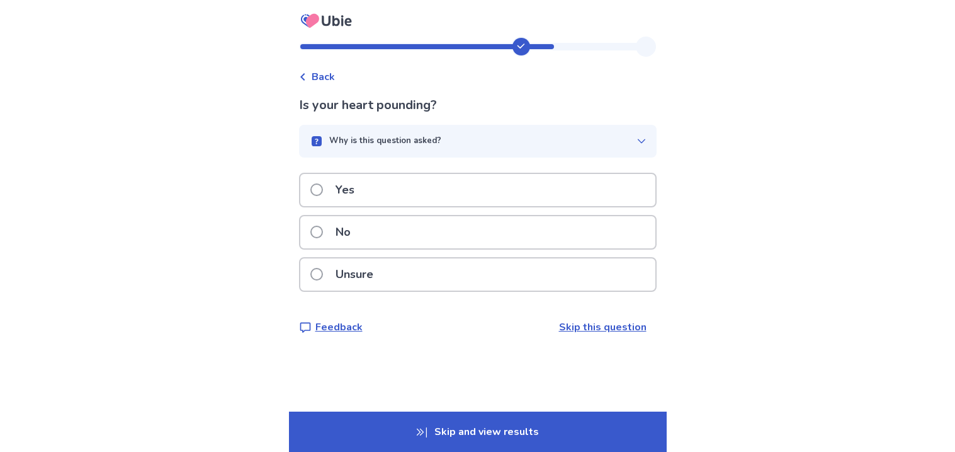
click at [443, 236] on div "No" at bounding box center [477, 232] width 355 height 32
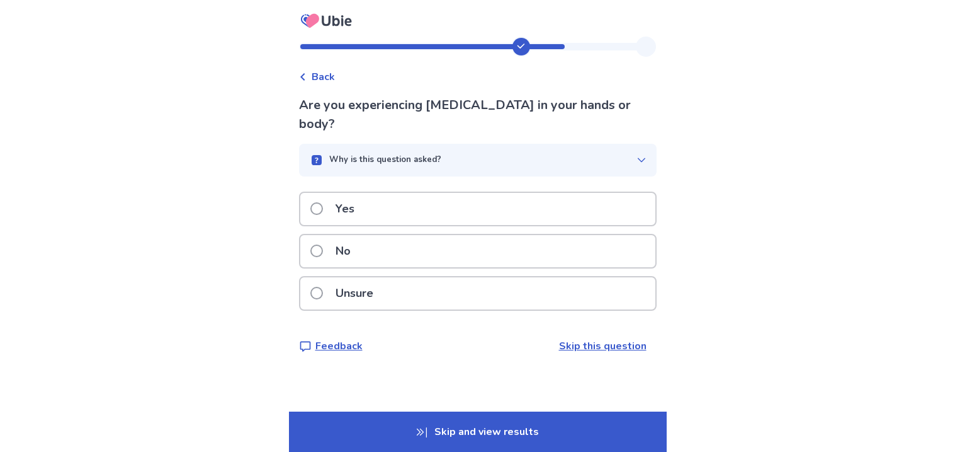
click at [428, 193] on div "Yes" at bounding box center [477, 209] width 355 height 32
click at [397, 260] on div "No" at bounding box center [477, 251] width 355 height 32
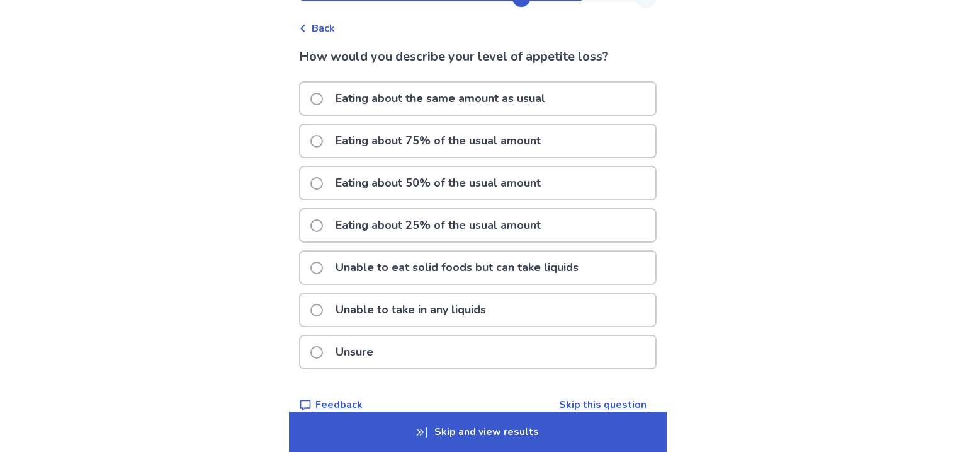
scroll to position [50, 0]
click at [475, 343] on div "Unsure" at bounding box center [477, 350] width 355 height 32
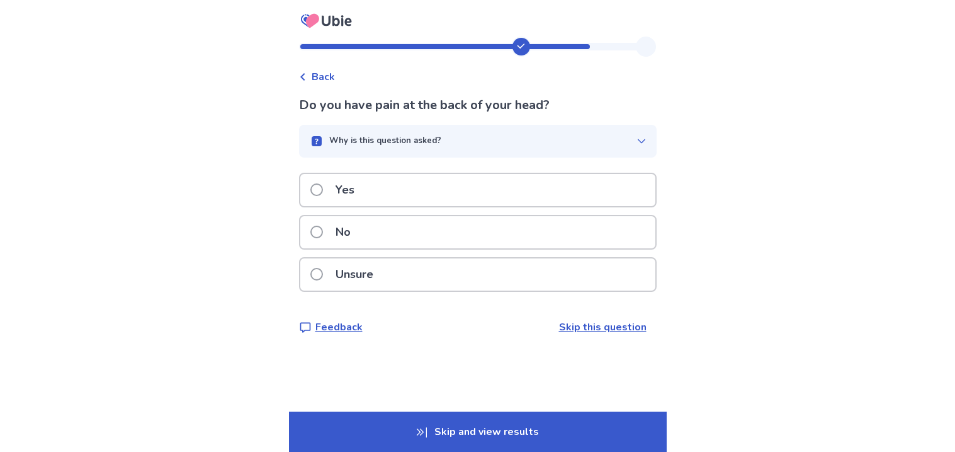
click at [494, 180] on div "Yes" at bounding box center [477, 190] width 355 height 32
click at [468, 244] on div "No" at bounding box center [478, 236] width 358 height 42
click at [468, 237] on div "No" at bounding box center [477, 232] width 355 height 32
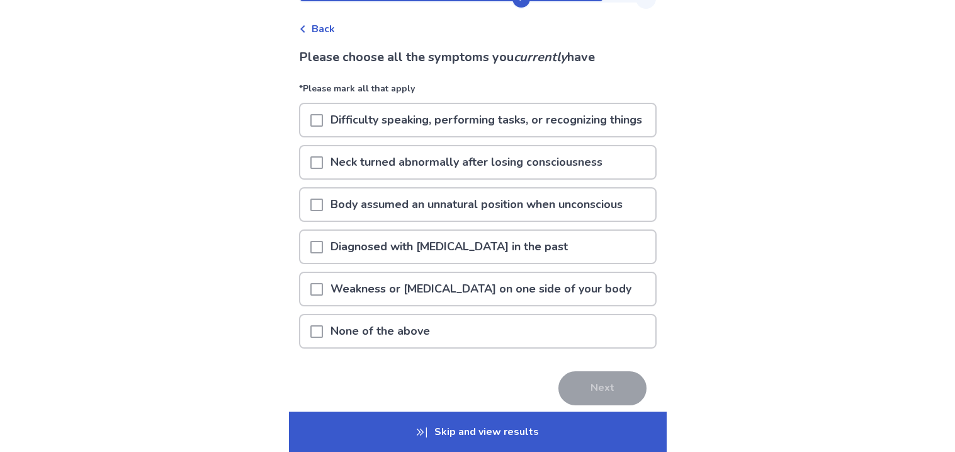
scroll to position [50, 0]
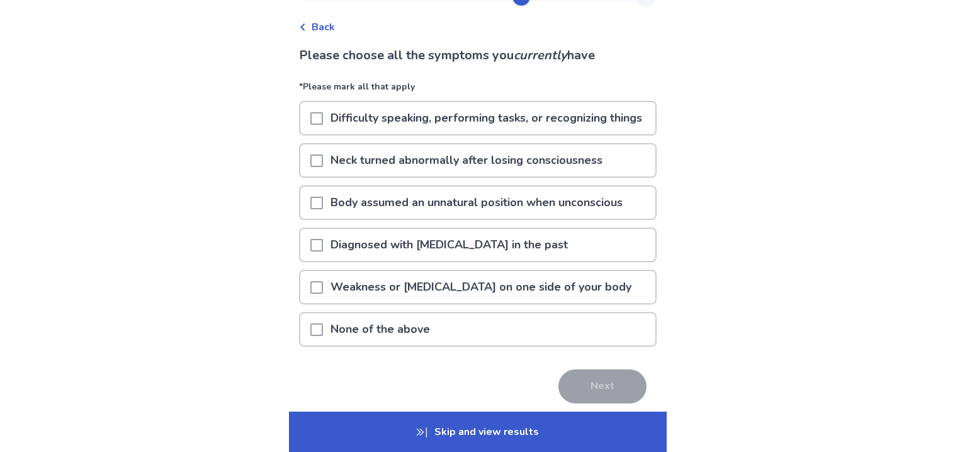
click at [528, 134] on p "Difficulty speaking, performing tasks, or recognizing things" at bounding box center [486, 118] width 327 height 32
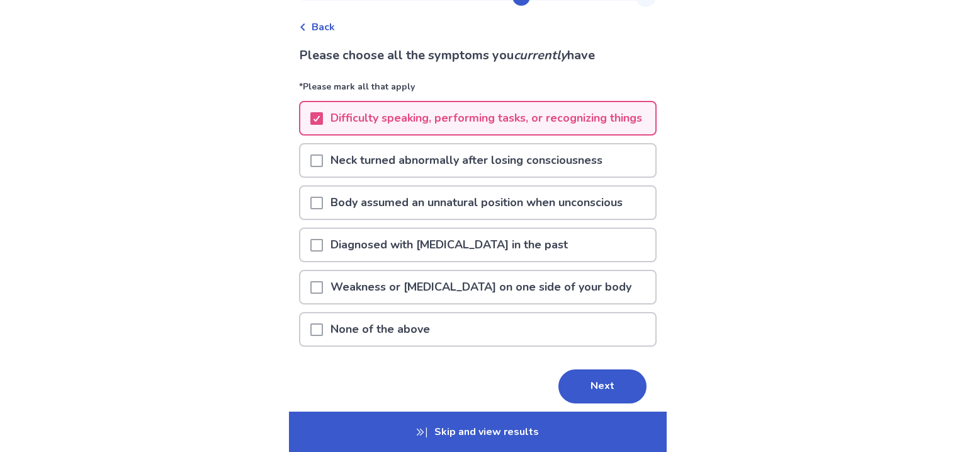
click at [516, 198] on div "Body assumed an unnatural position when unconscious" at bounding box center [478, 206] width 358 height 42
click at [501, 161] on p "Neck turned abnormally after losing consciousness" at bounding box center [466, 160] width 287 height 32
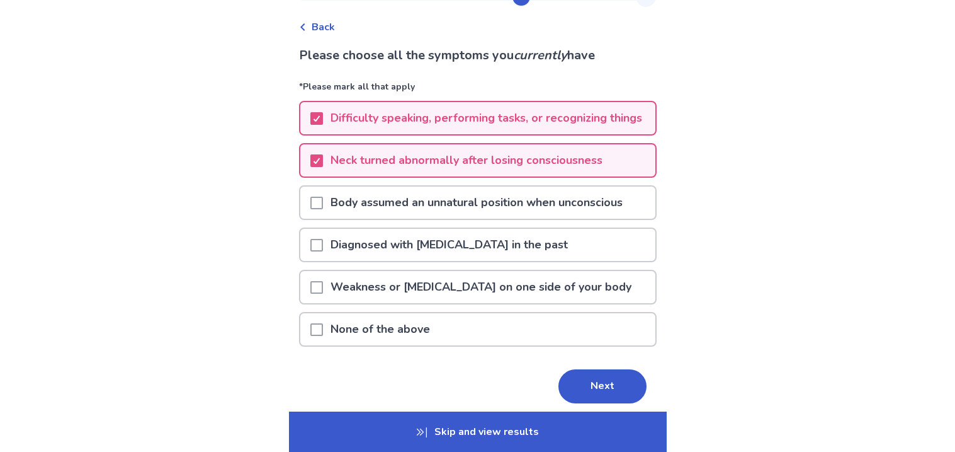
click at [503, 212] on p "Body assumed an unnatural position when unconscious" at bounding box center [476, 202] width 307 height 32
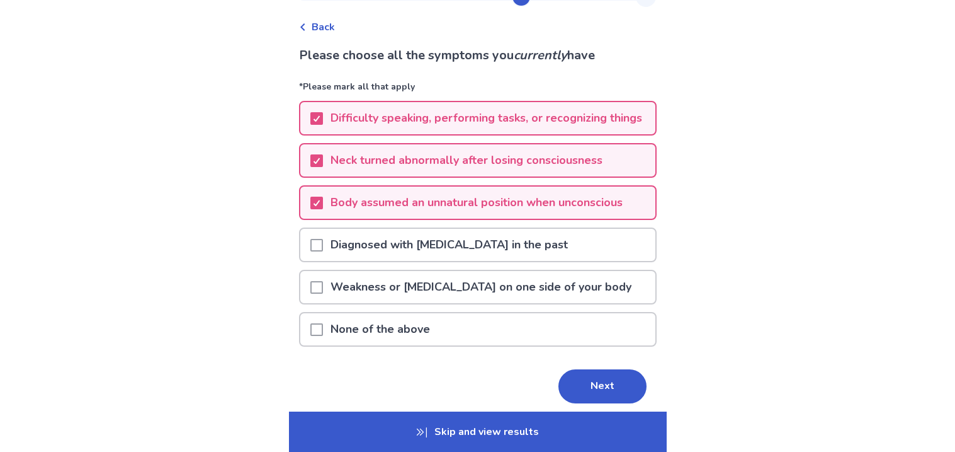
click at [545, 289] on p "Weakness or [MEDICAL_DATA] on one side of your body" at bounding box center [481, 287] width 316 height 32
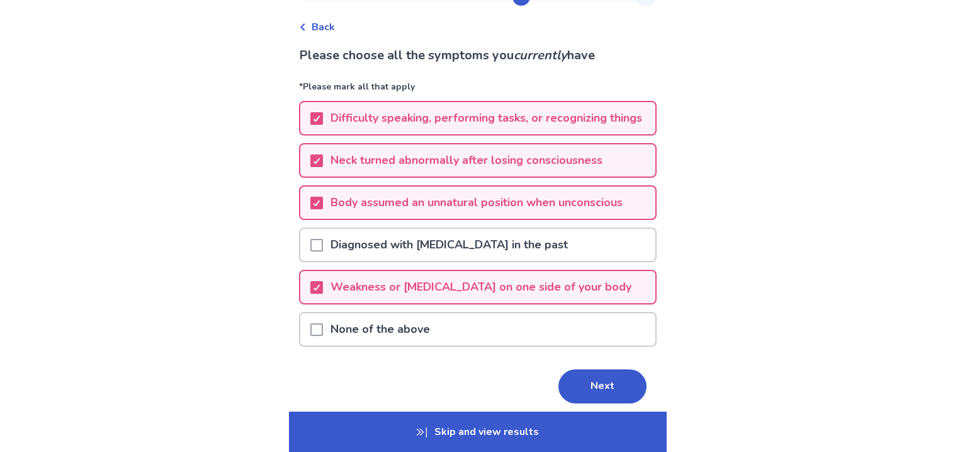
click at [548, 261] on p "Diagnosed with [MEDICAL_DATA] in the past" at bounding box center [449, 245] width 253 height 32
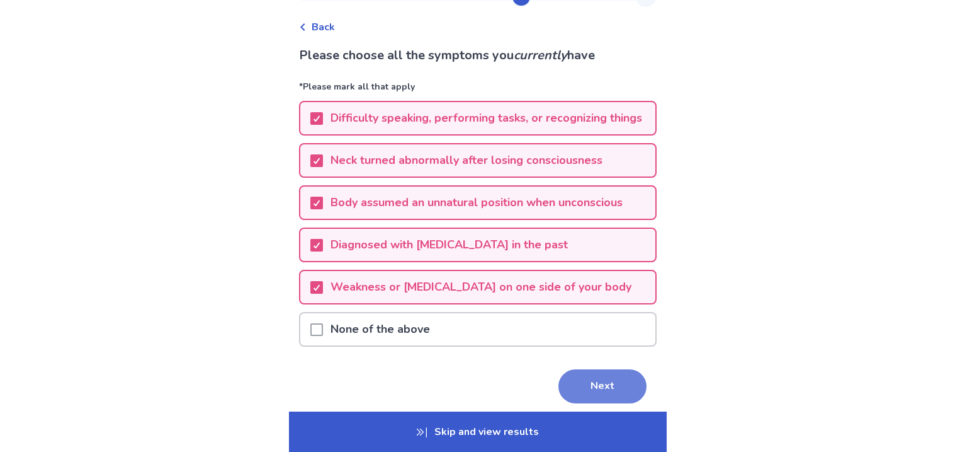
click at [571, 381] on button "Next" at bounding box center [603, 386] width 88 height 34
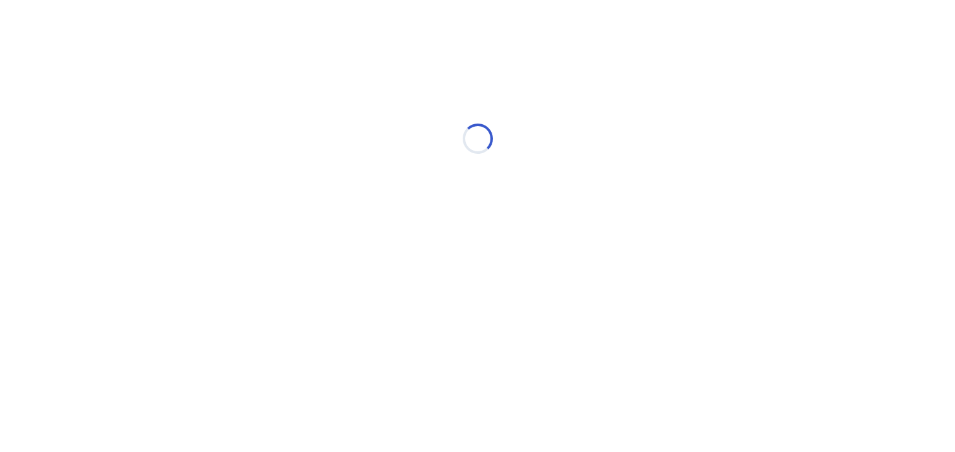
scroll to position [0, 0]
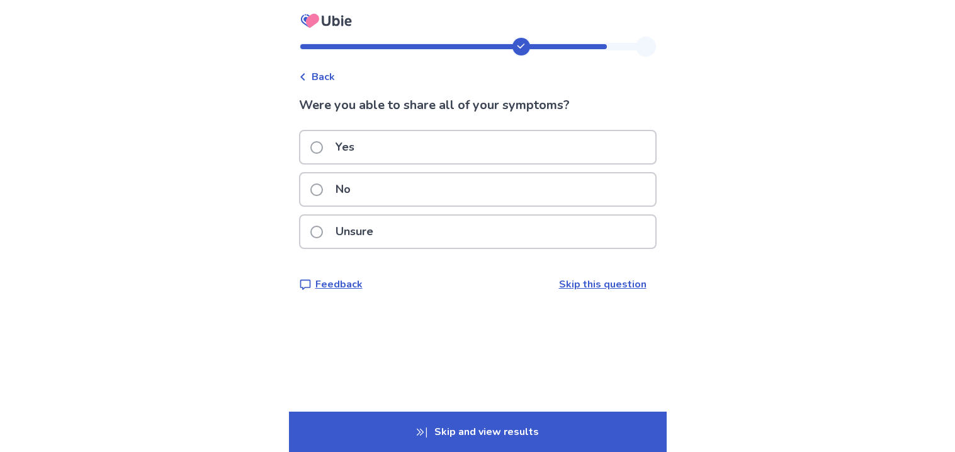
click at [551, 141] on div "Yes" at bounding box center [477, 147] width 355 height 32
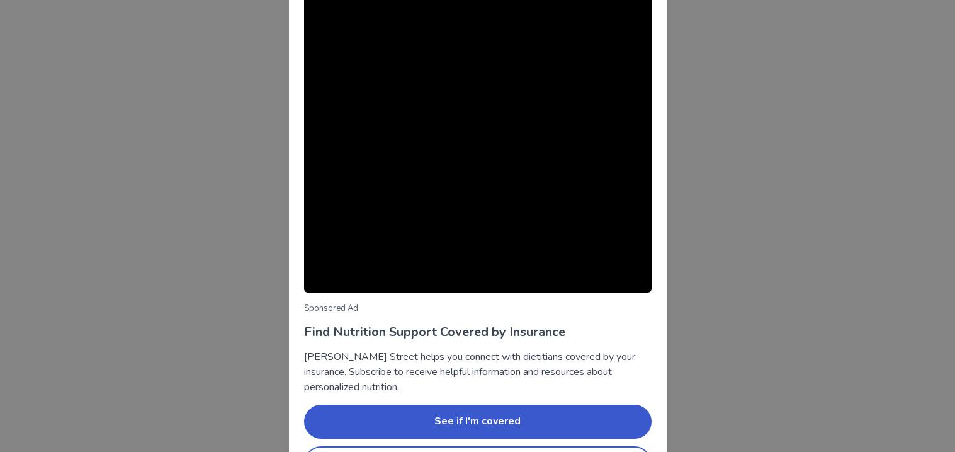
scroll to position [72, 0]
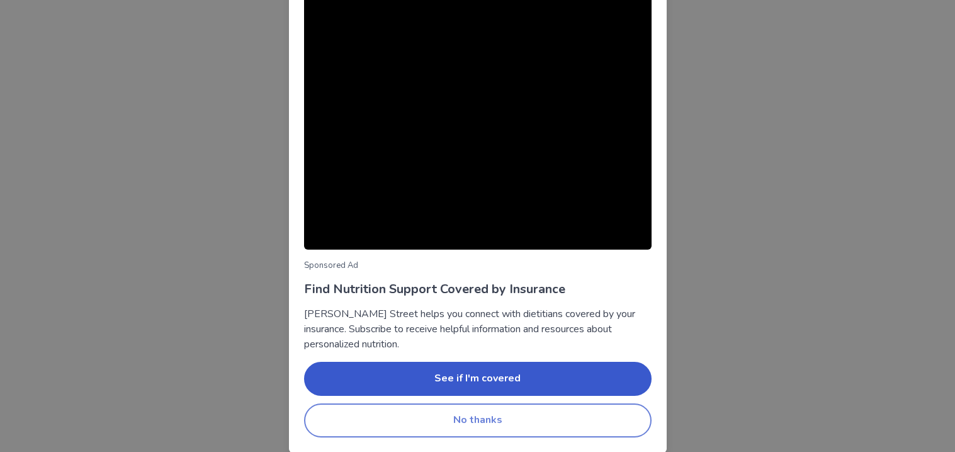
click at [593, 411] on button "No thanks" at bounding box center [478, 420] width 348 height 34
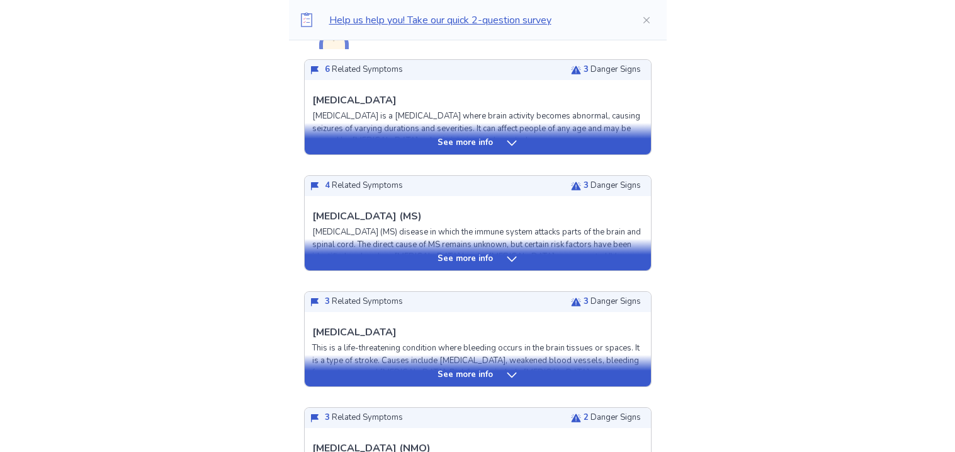
scroll to position [352, 0]
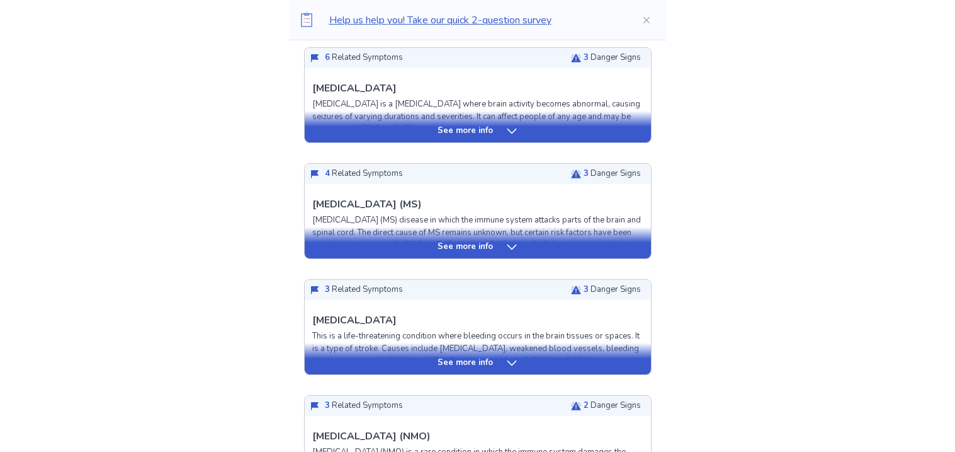
click at [491, 135] on div "See more info" at bounding box center [478, 131] width 346 height 13
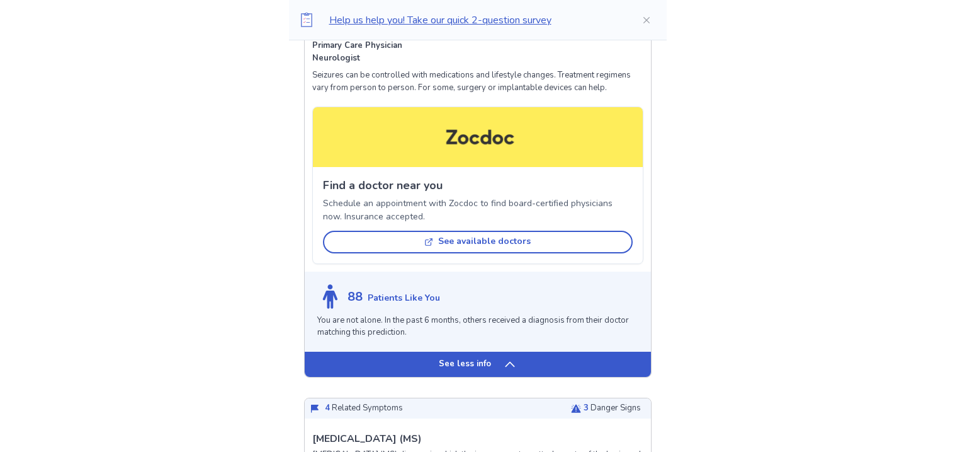
scroll to position [906, 0]
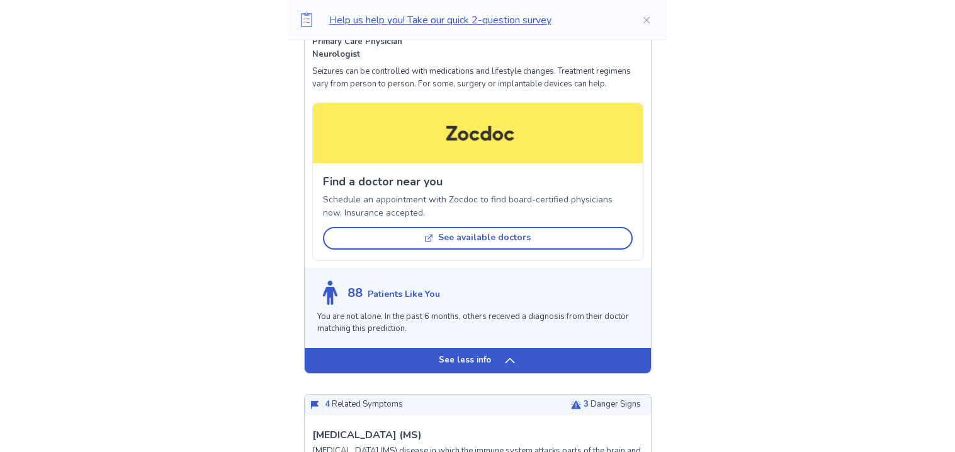
click at [465, 367] on p "See less info" at bounding box center [465, 360] width 52 height 13
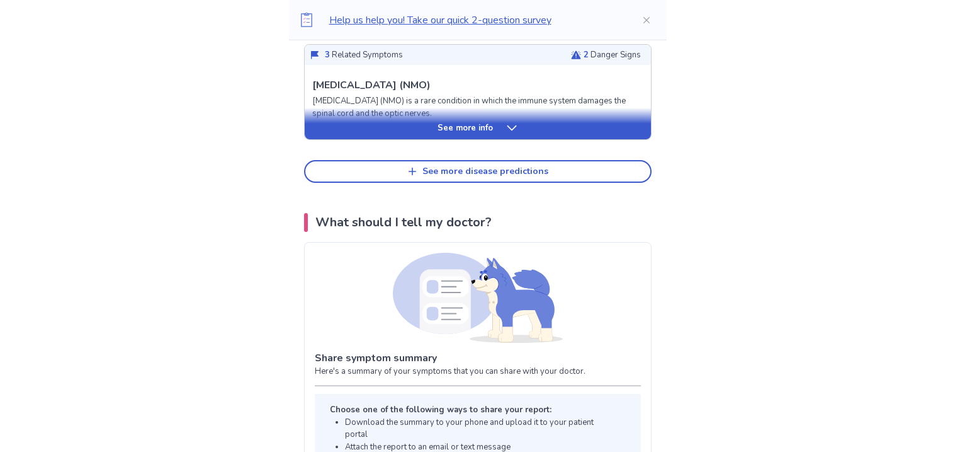
scroll to position [390, 0]
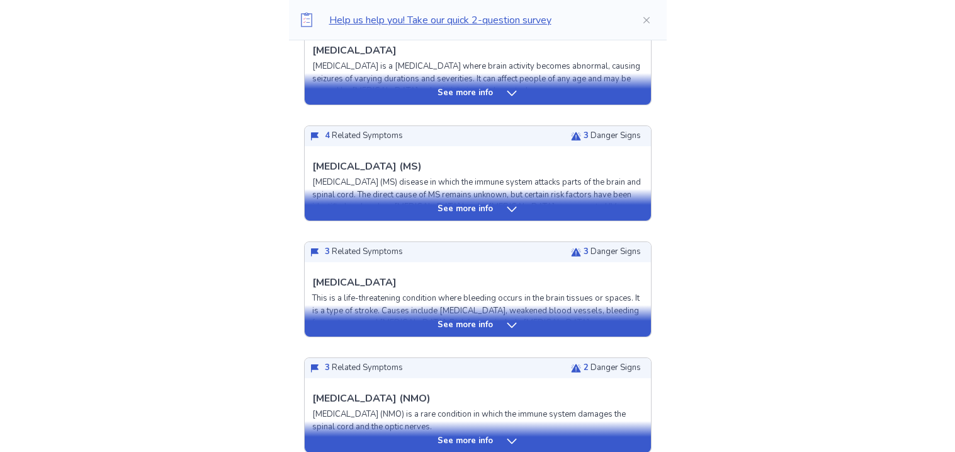
click at [478, 322] on p "See more info" at bounding box center [465, 325] width 55 height 13
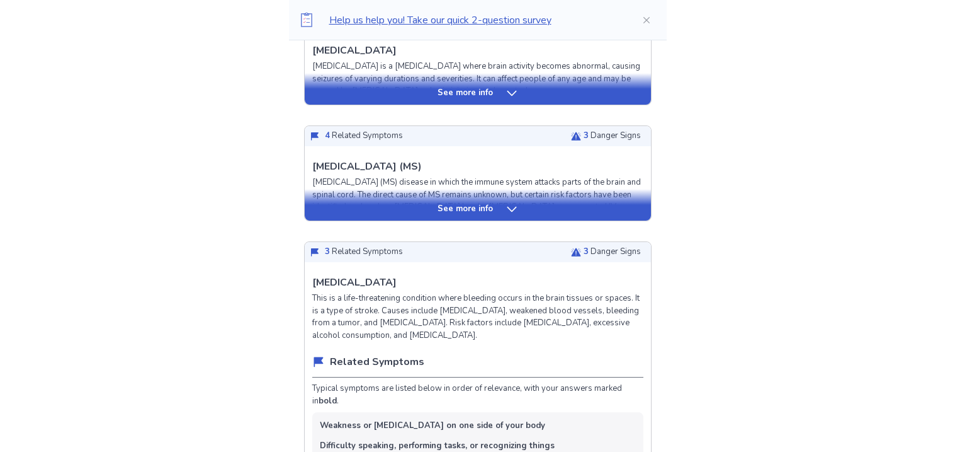
click at [493, 218] on div "See more info" at bounding box center [478, 204] width 346 height 31
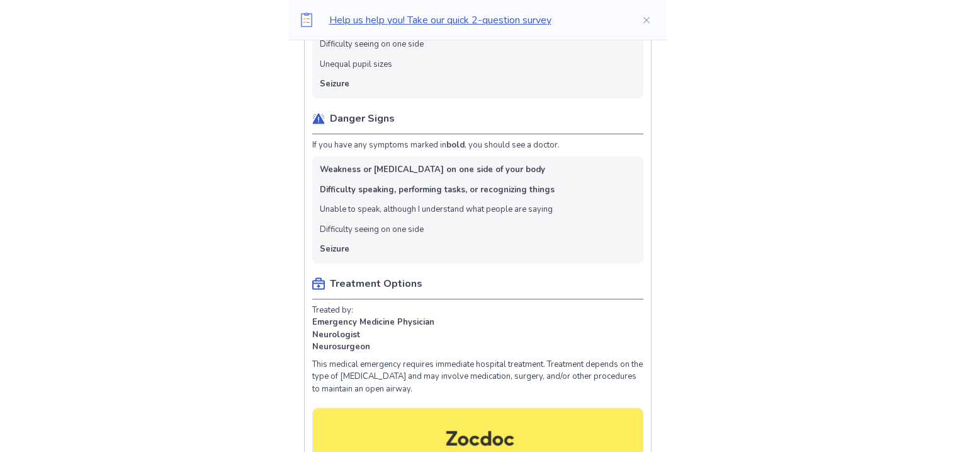
scroll to position [1674, 0]
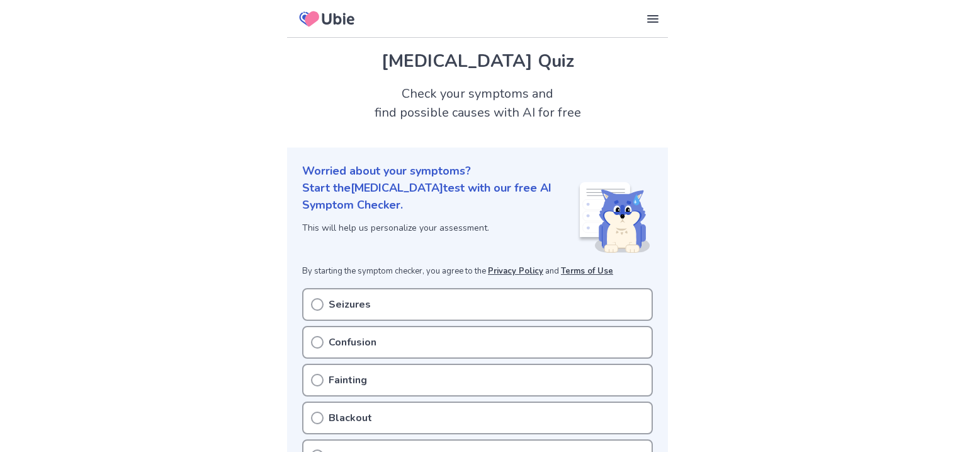
click at [375, 311] on div "Seizures" at bounding box center [477, 304] width 351 height 33
